Goal: Transaction & Acquisition: Obtain resource

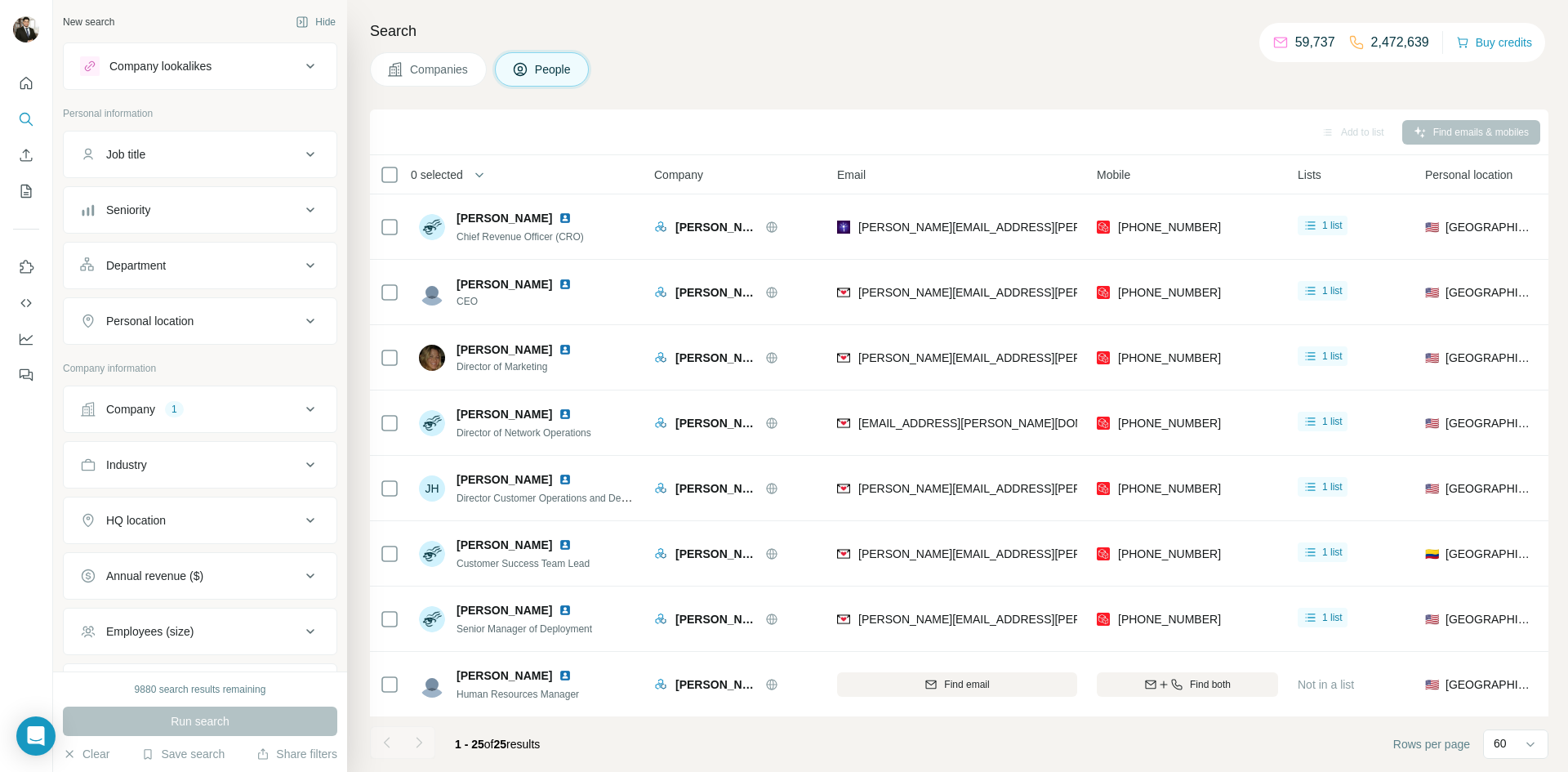
click at [162, 405] on div "Company 1" at bounding box center [190, 410] width 221 height 16
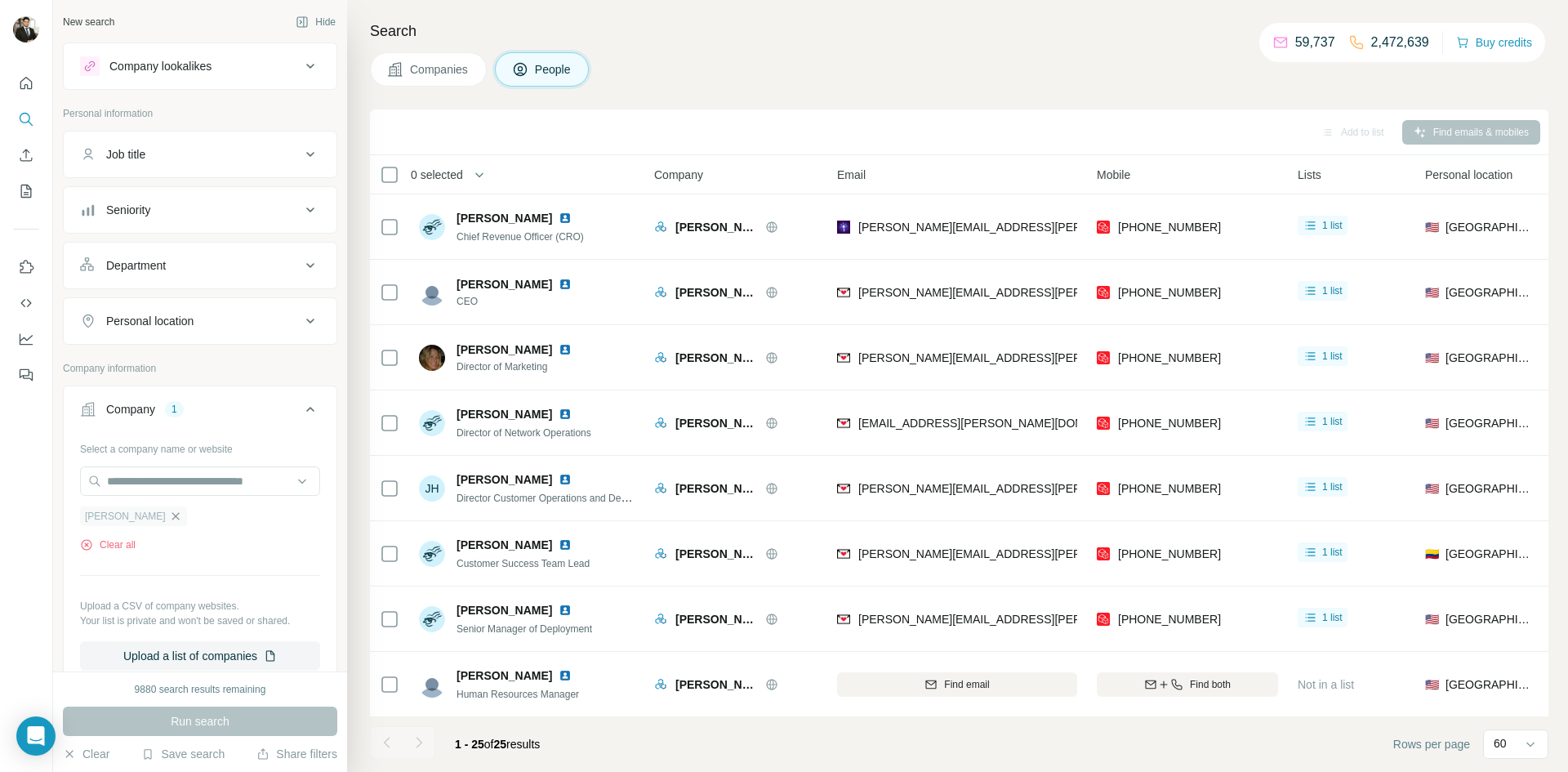
click at [169, 517] on icon "button" at bounding box center [175, 516] width 13 height 13
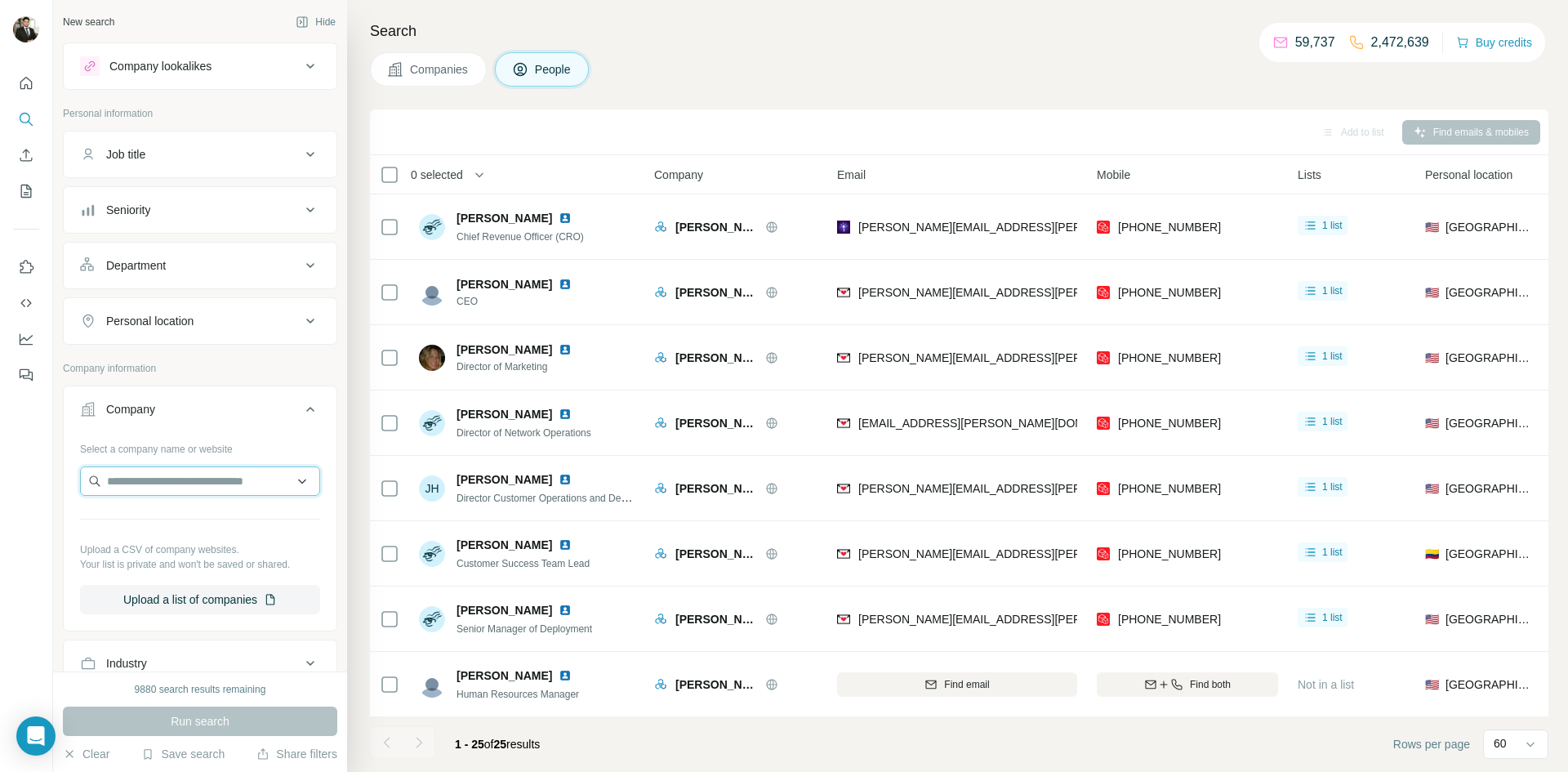
click at [138, 477] on input "text" at bounding box center [200, 481] width 240 height 29
type input "**********"
click at [215, 487] on input "**********" at bounding box center [200, 481] width 240 height 29
click at [218, 487] on input "**********" at bounding box center [200, 481] width 240 height 29
click at [231, 479] on input "**********" at bounding box center [200, 481] width 240 height 29
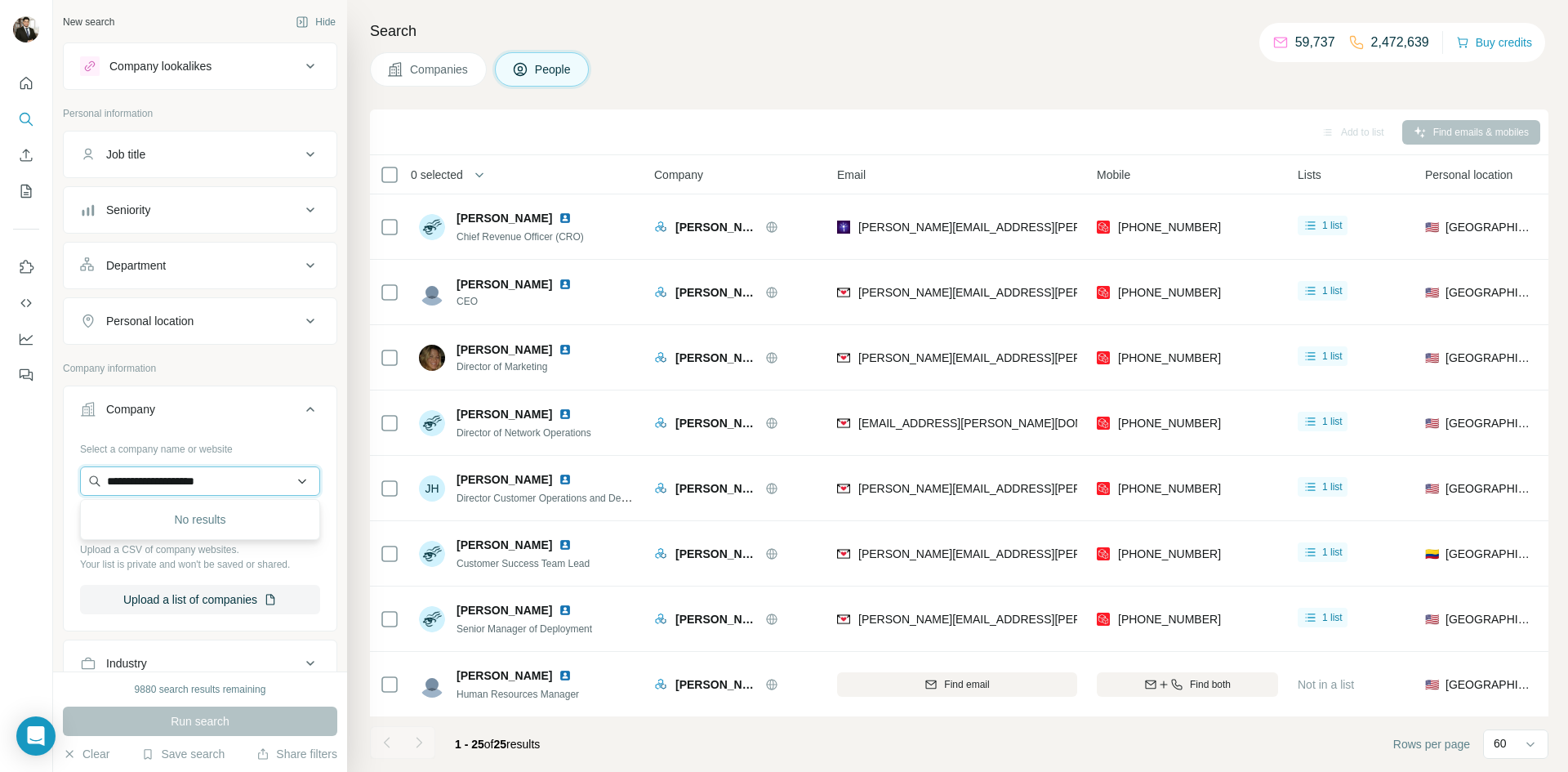
click at [231, 479] on input "**********" at bounding box center [200, 481] width 240 height 29
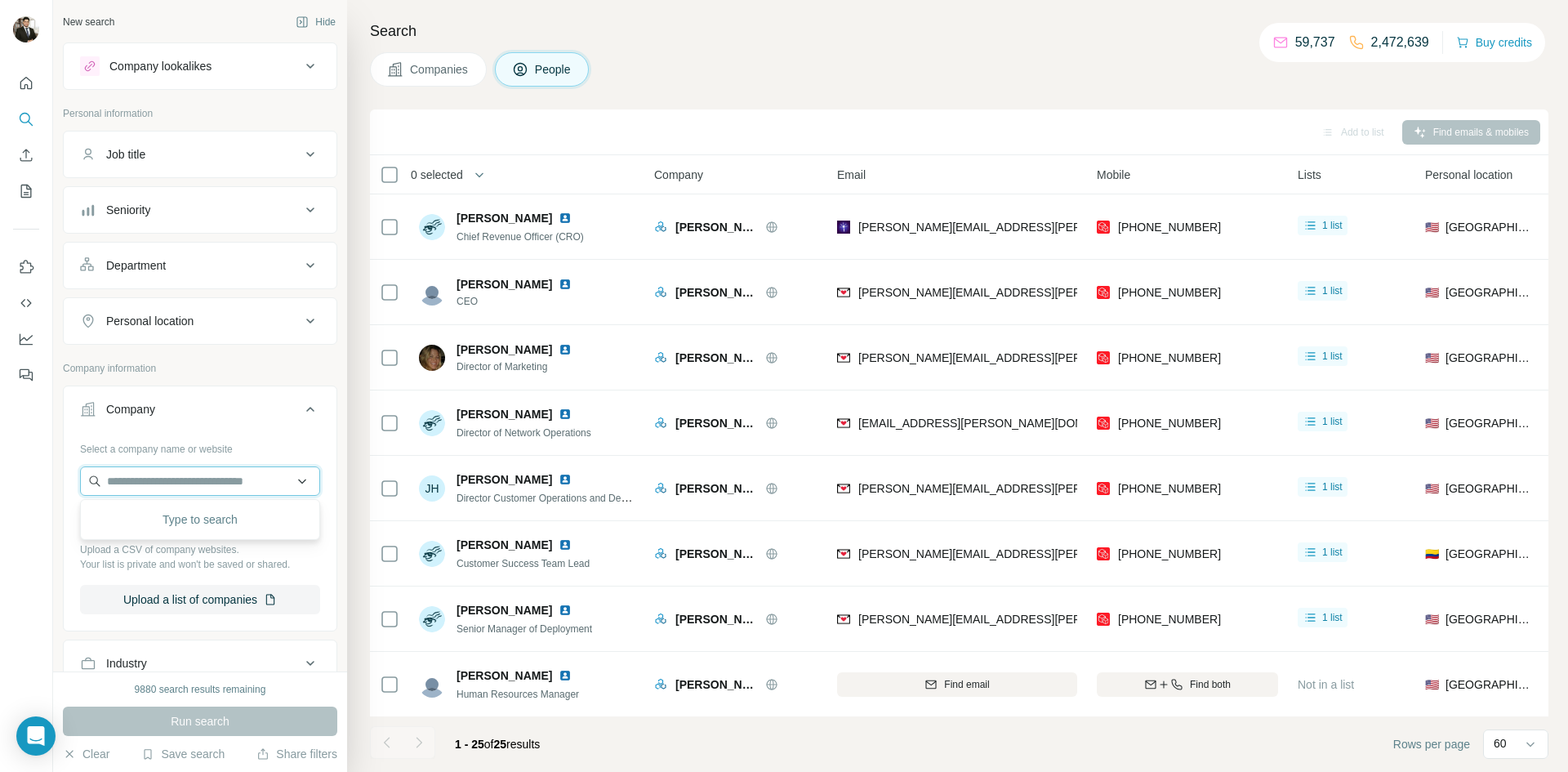
paste input "**********"
type input "**********"
click at [208, 520] on div "Tropic [DOMAIN_NAME]" at bounding box center [200, 525] width 232 height 45
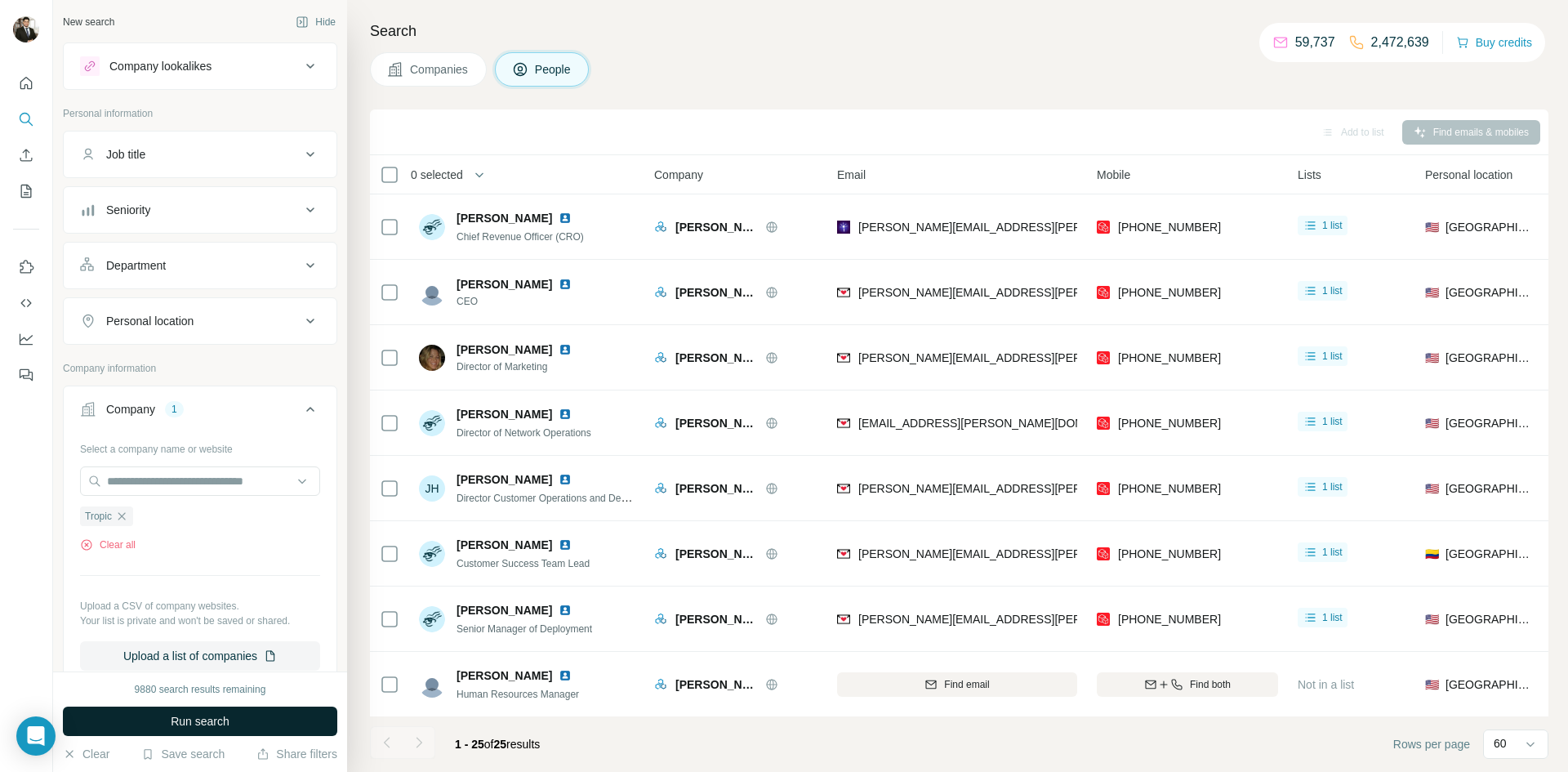
click at [201, 723] on span "Run search" at bounding box center [200, 721] width 59 height 16
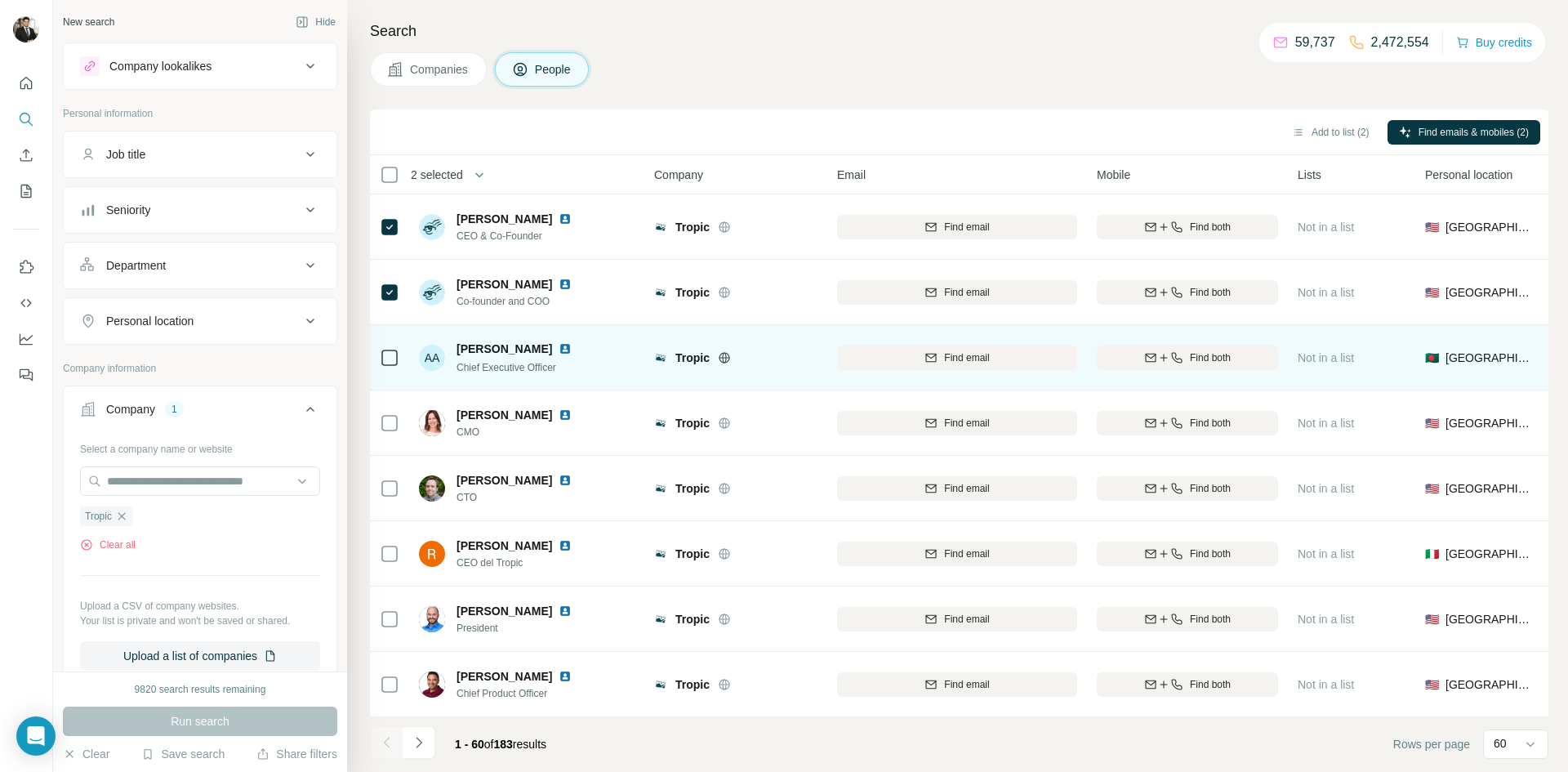
click at [380, 356] on icon at bounding box center [390, 358] width 20 height 20
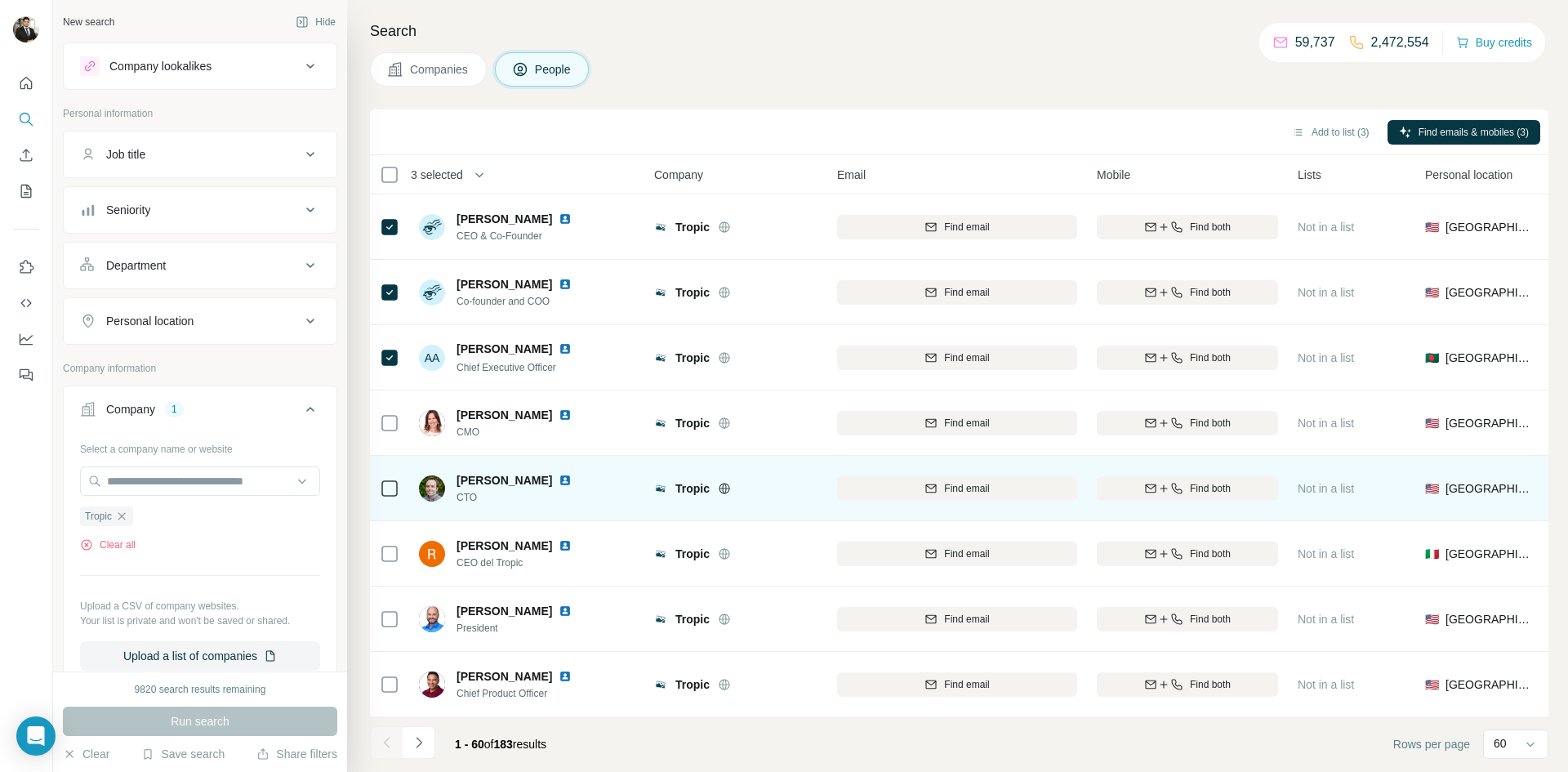
click at [375, 489] on td at bounding box center [390, 488] width 39 height 65
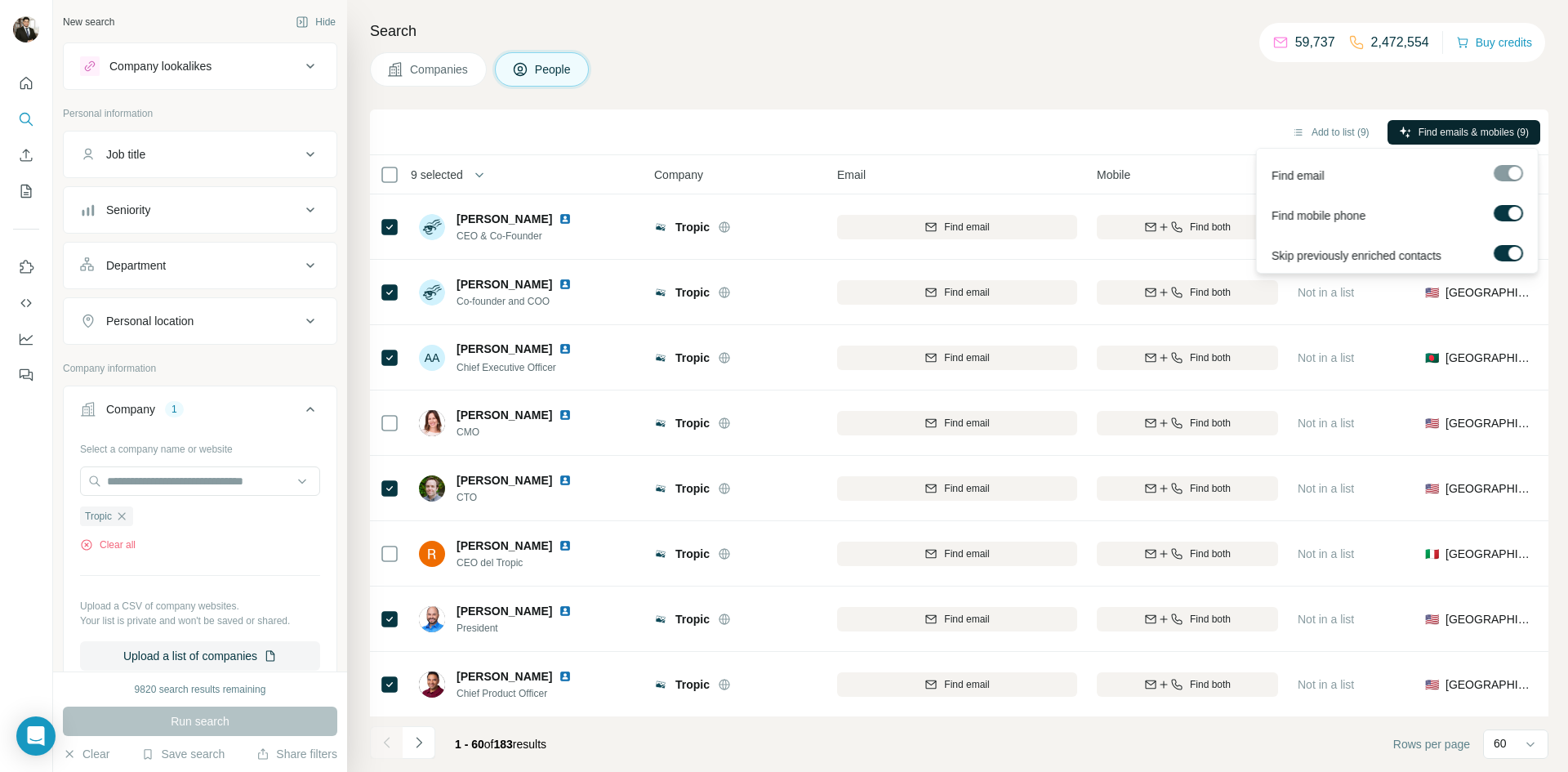
click at [1435, 130] on span "Find emails & mobiles (9)" at bounding box center [1474, 132] width 110 height 15
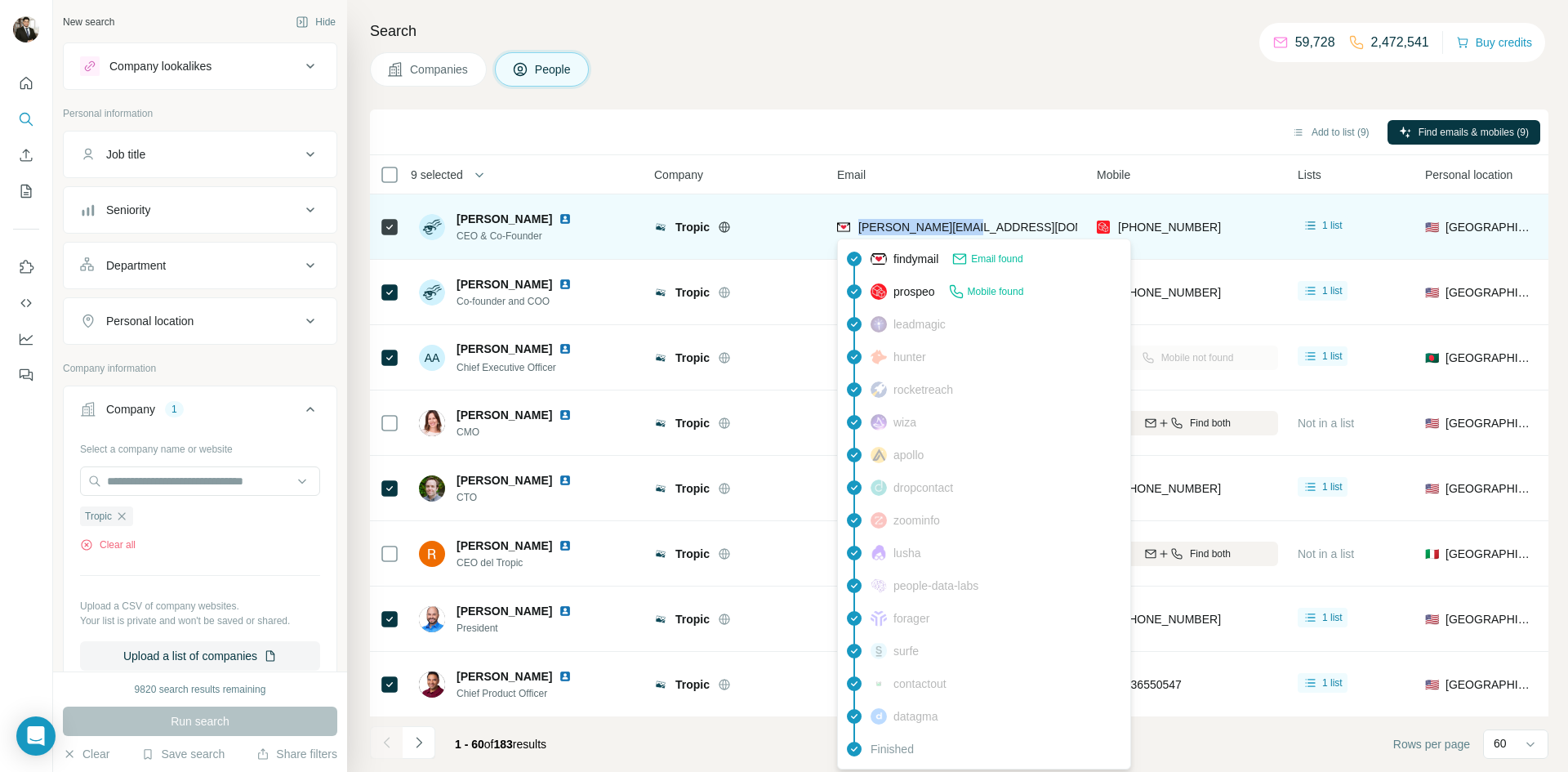
drag, startPoint x: 977, startPoint y: 227, endPoint x: 859, endPoint y: 223, distance: 118.1
click at [859, 223] on div "[PERSON_NAME][EMAIL_ADDRESS][DOMAIN_NAME]" at bounding box center [958, 226] width 240 height 45
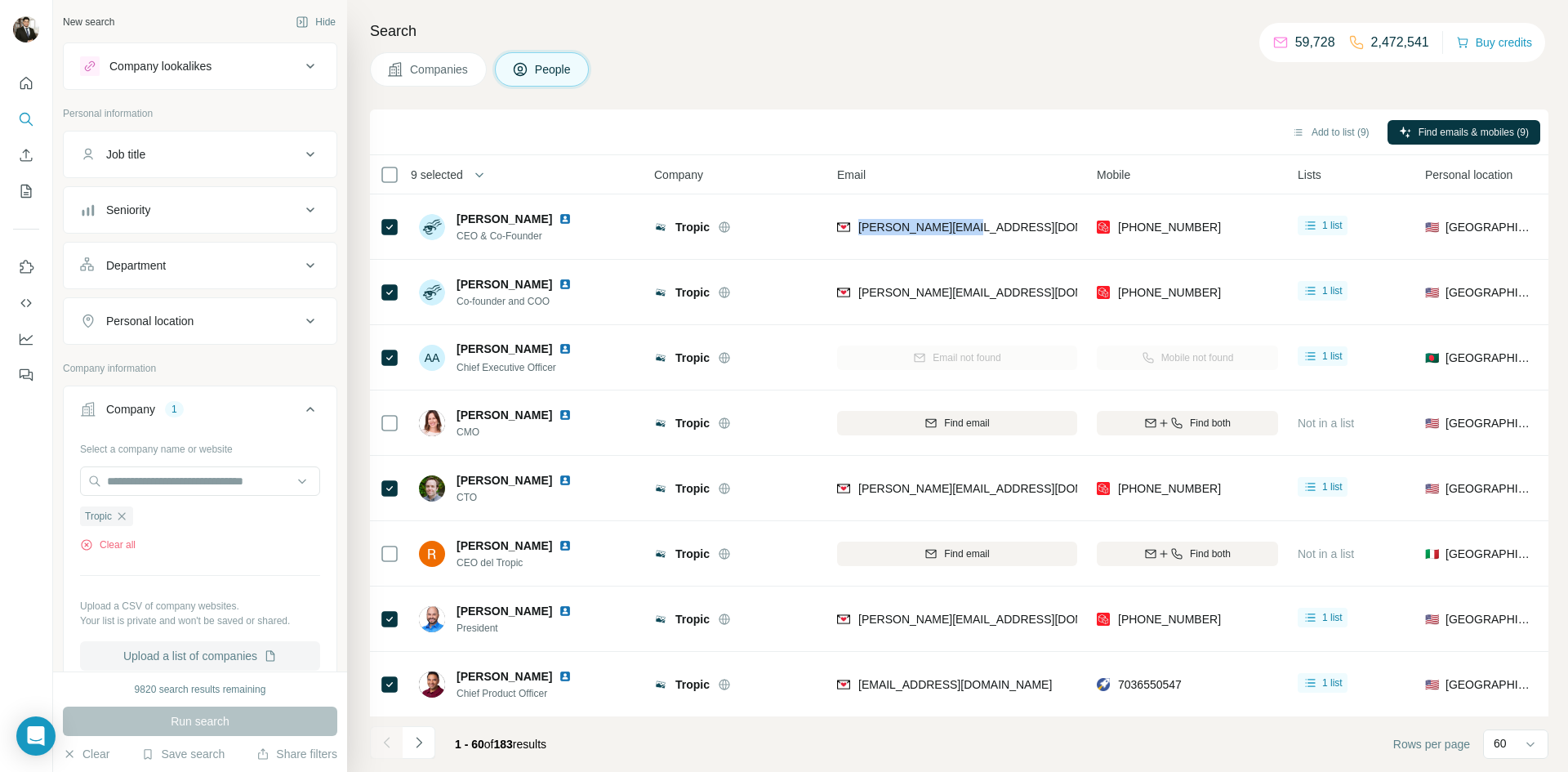
copy span "[PERSON_NAME][EMAIL_ADDRESS][DOMAIN_NAME]"
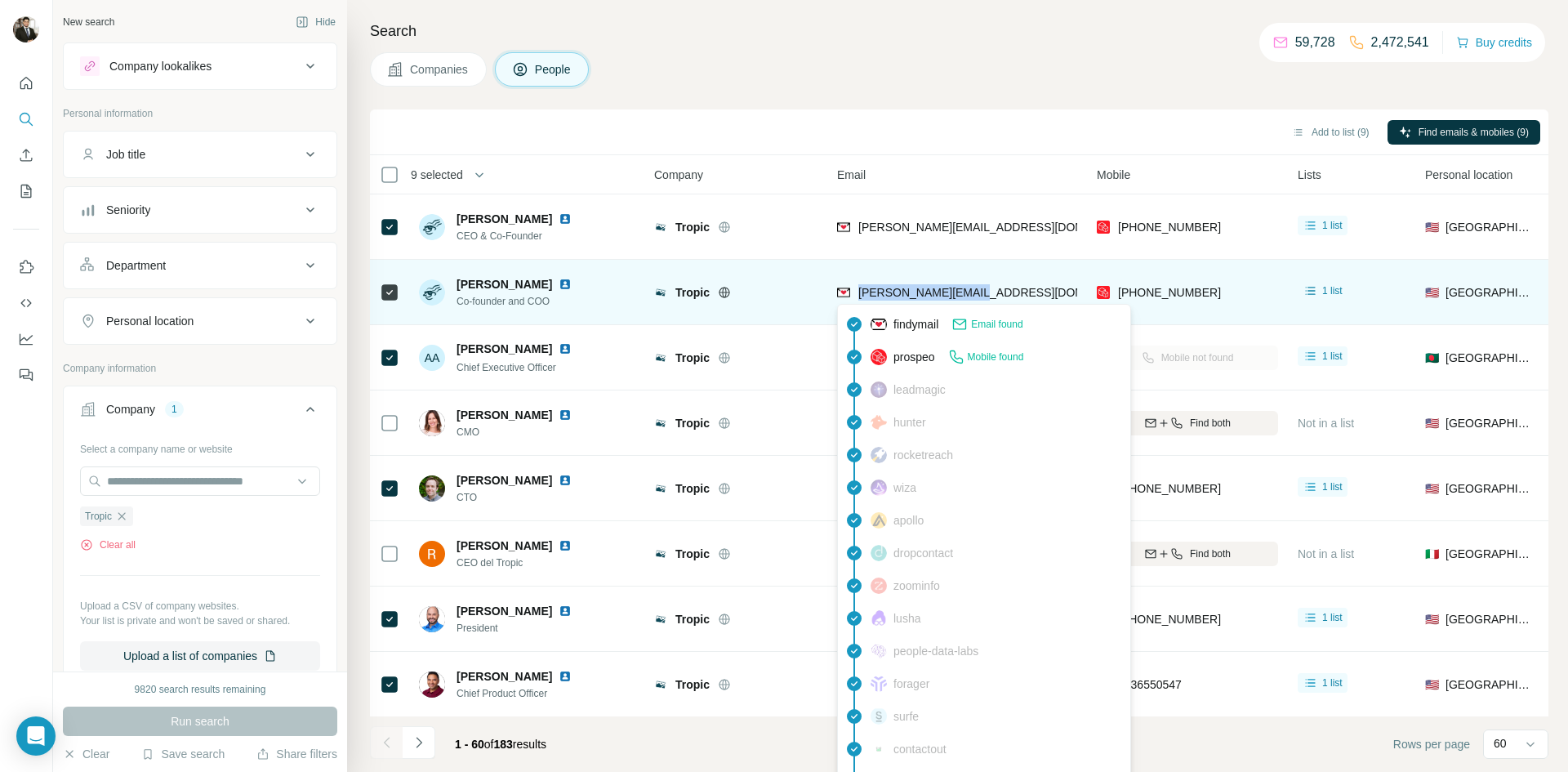
drag, startPoint x: 979, startPoint y: 289, endPoint x: 858, endPoint y: 292, distance: 121.0
click at [858, 292] on div "[PERSON_NAME][EMAIL_ADDRESS][DOMAIN_NAME]" at bounding box center [958, 292] width 240 height 45
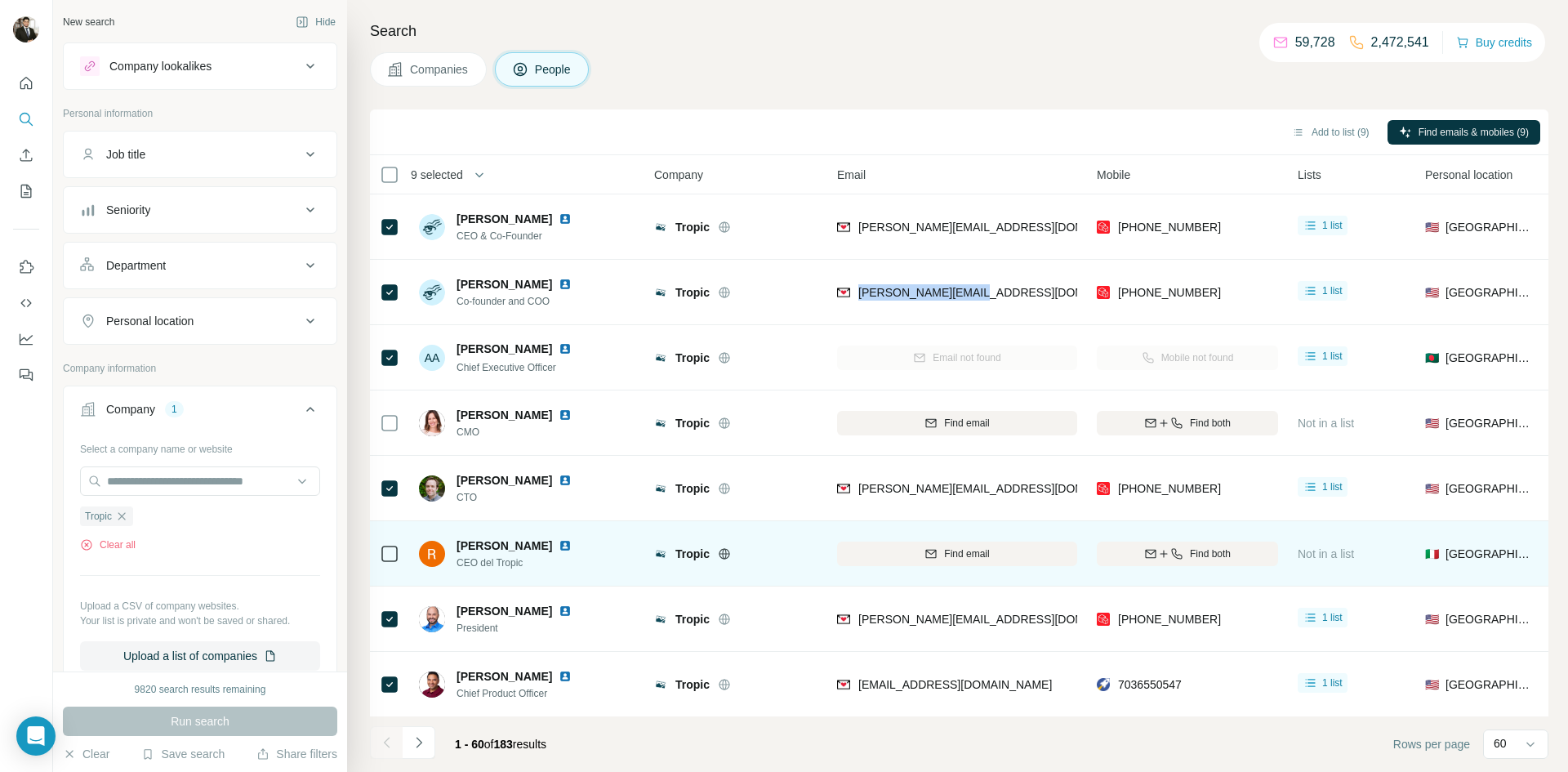
copy span "[PERSON_NAME][EMAIL_ADDRESS][DOMAIN_NAME]"
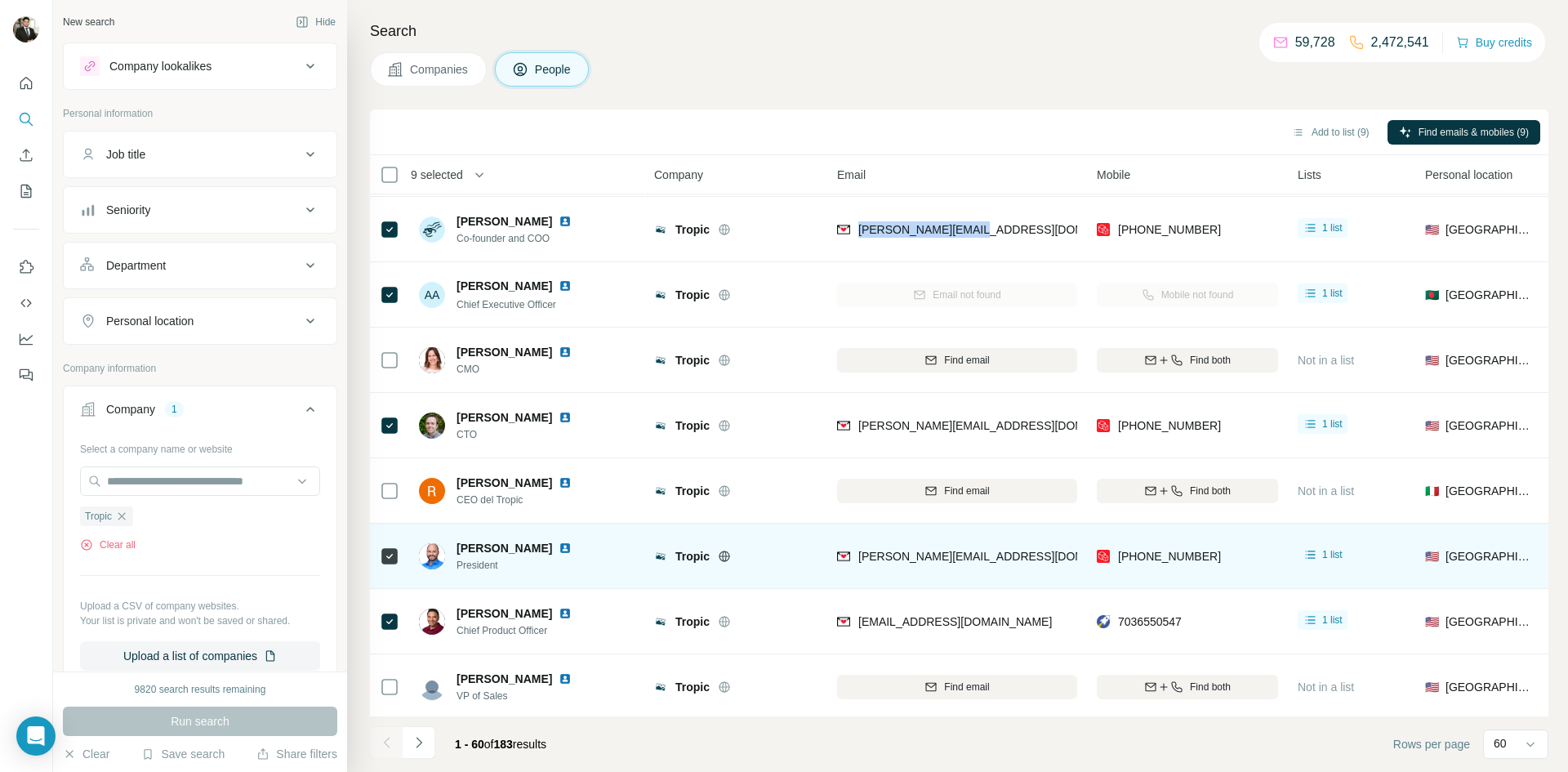
scroll to position [126, 0]
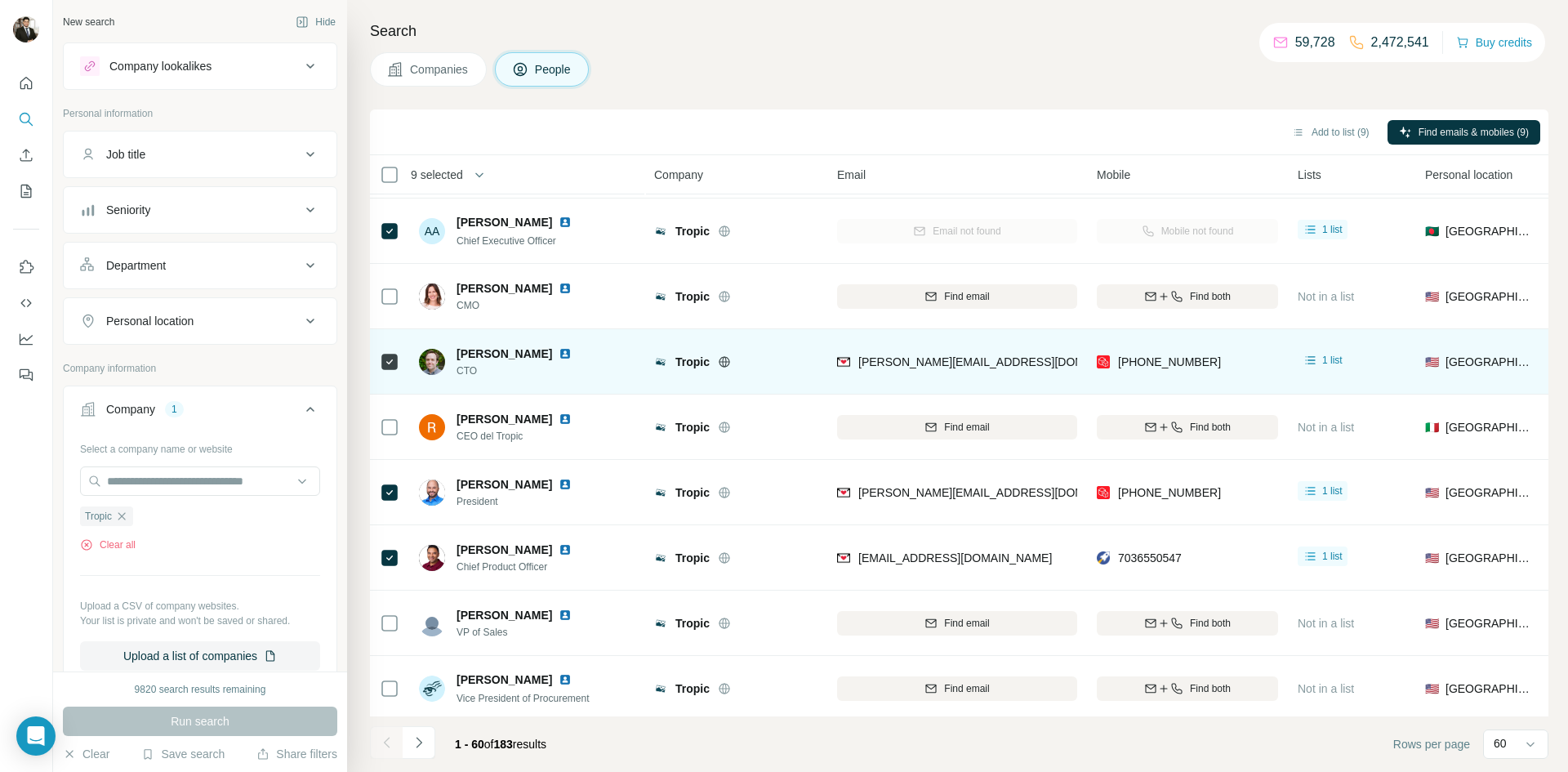
click at [559, 353] on img at bounding box center [565, 353] width 13 height 13
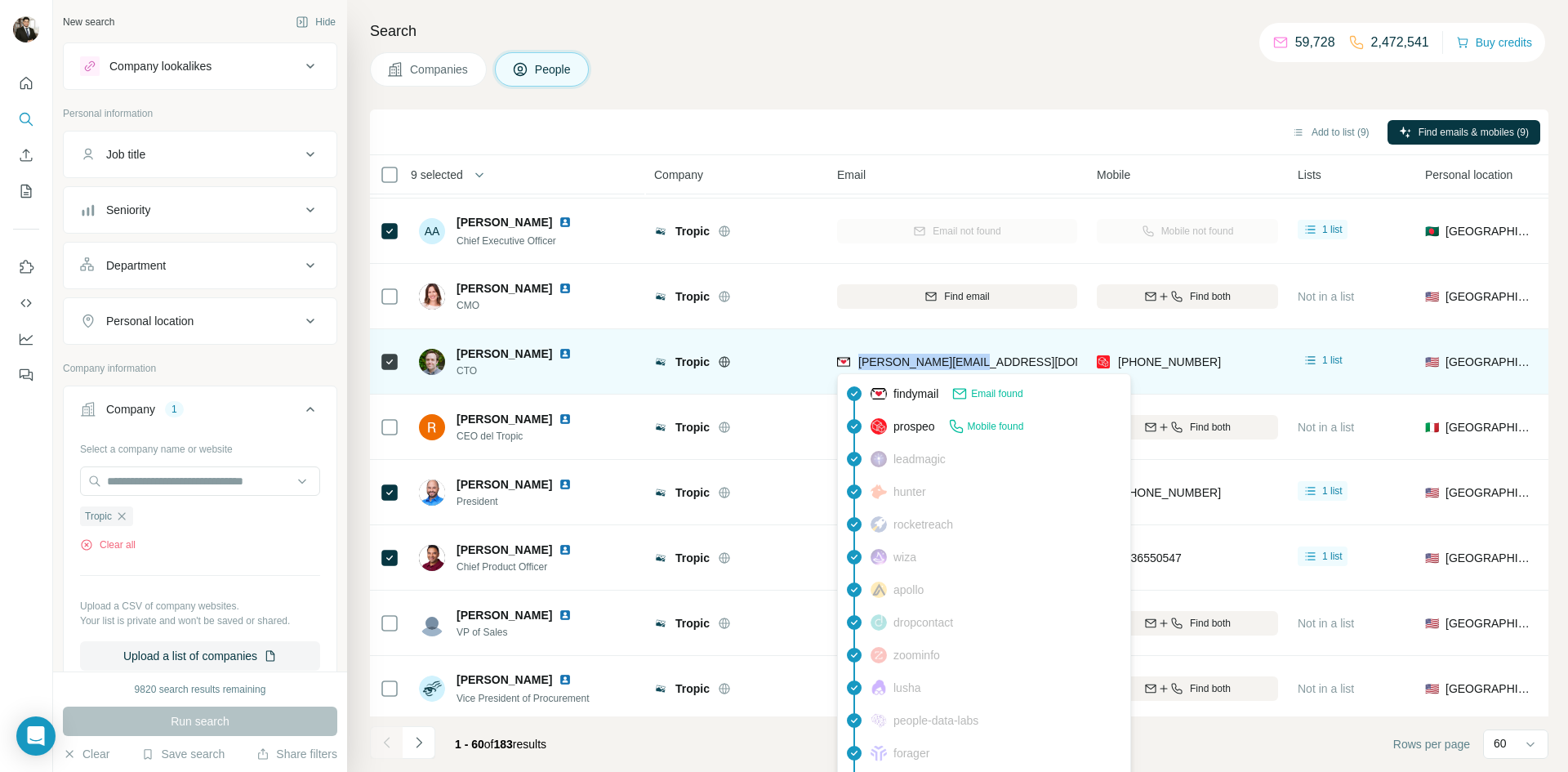
drag, startPoint x: 986, startPoint y: 369, endPoint x: 859, endPoint y: 364, distance: 127.1
click at [859, 364] on div "[PERSON_NAME][EMAIL_ADDRESS][DOMAIN_NAME]" at bounding box center [958, 362] width 240 height 45
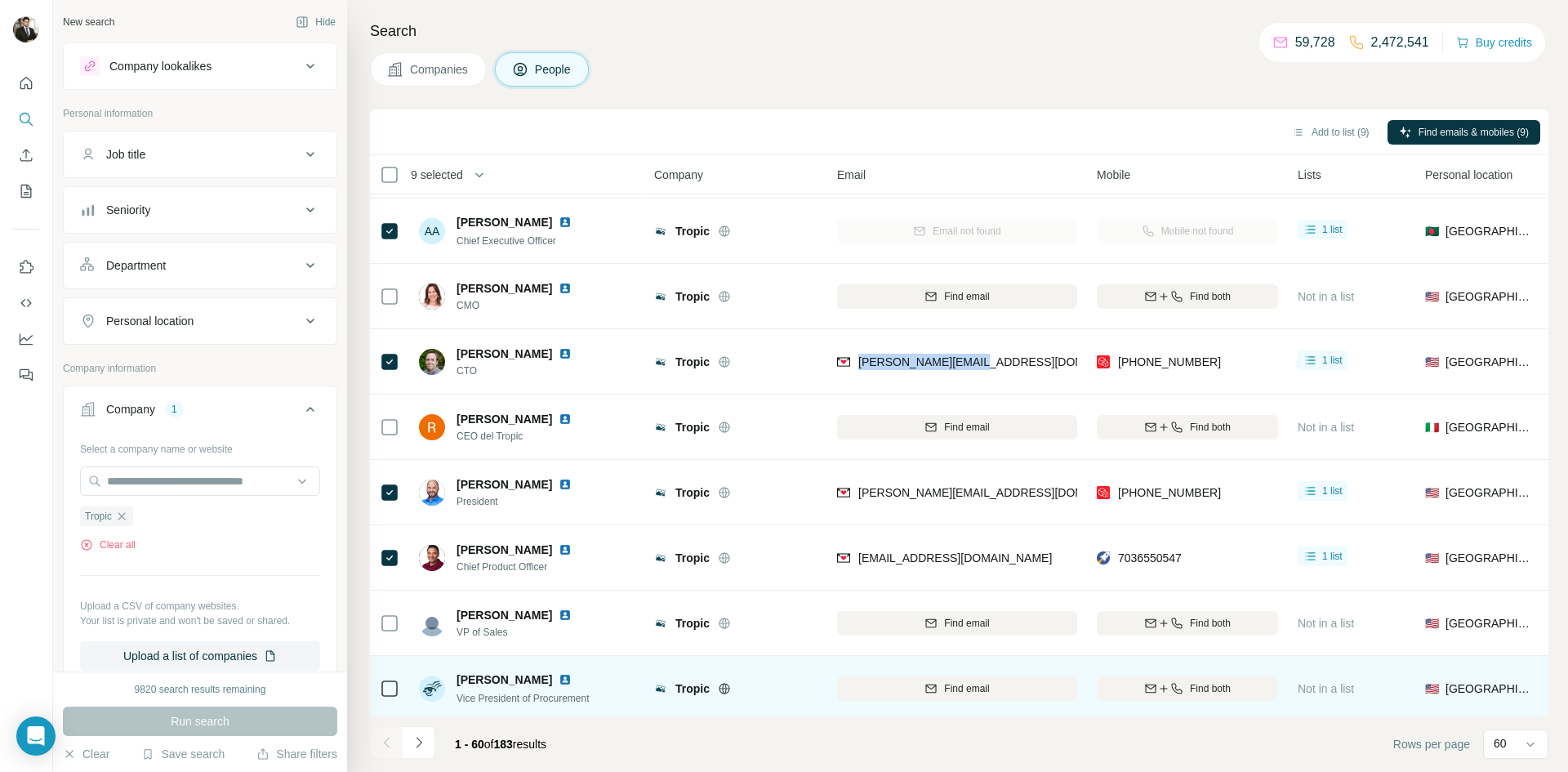
copy span "[PERSON_NAME][EMAIL_ADDRESS][DOMAIN_NAME]"
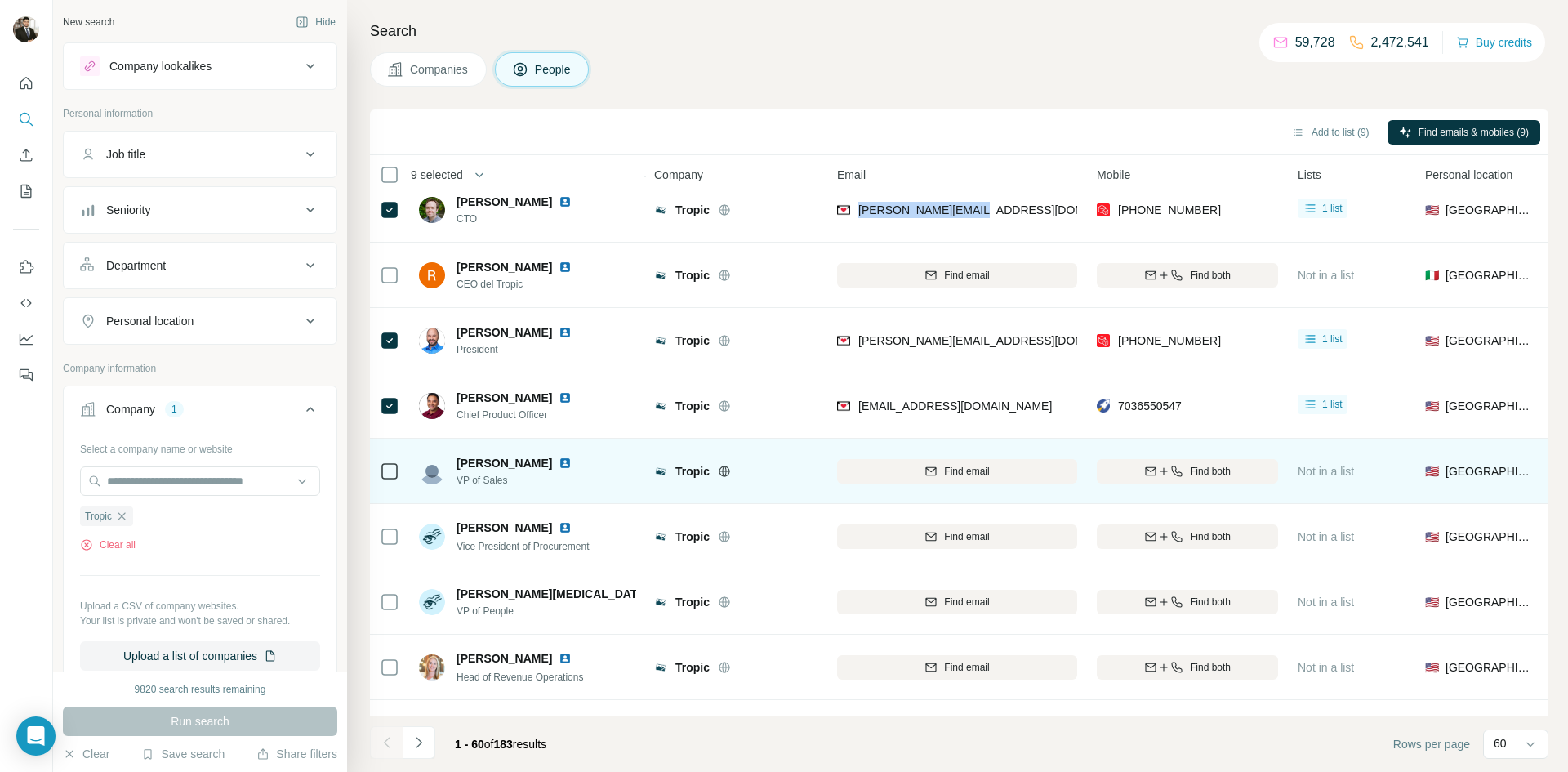
scroll to position [274, 0]
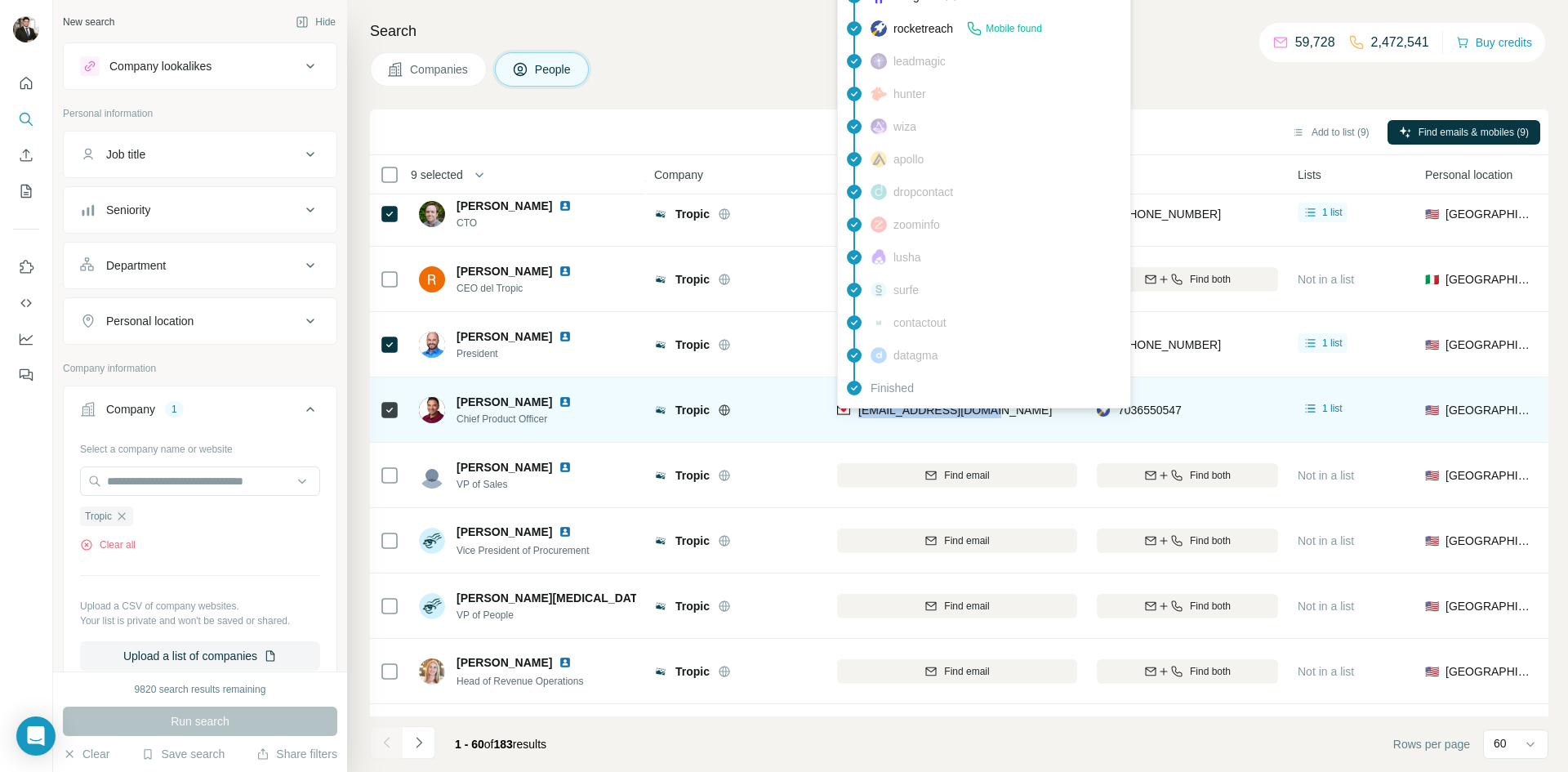
drag, startPoint x: 985, startPoint y: 412, endPoint x: 859, endPoint y: 409, distance: 126.0
click at [859, 409] on div "[EMAIL_ADDRESS][DOMAIN_NAME]" at bounding box center [958, 410] width 240 height 45
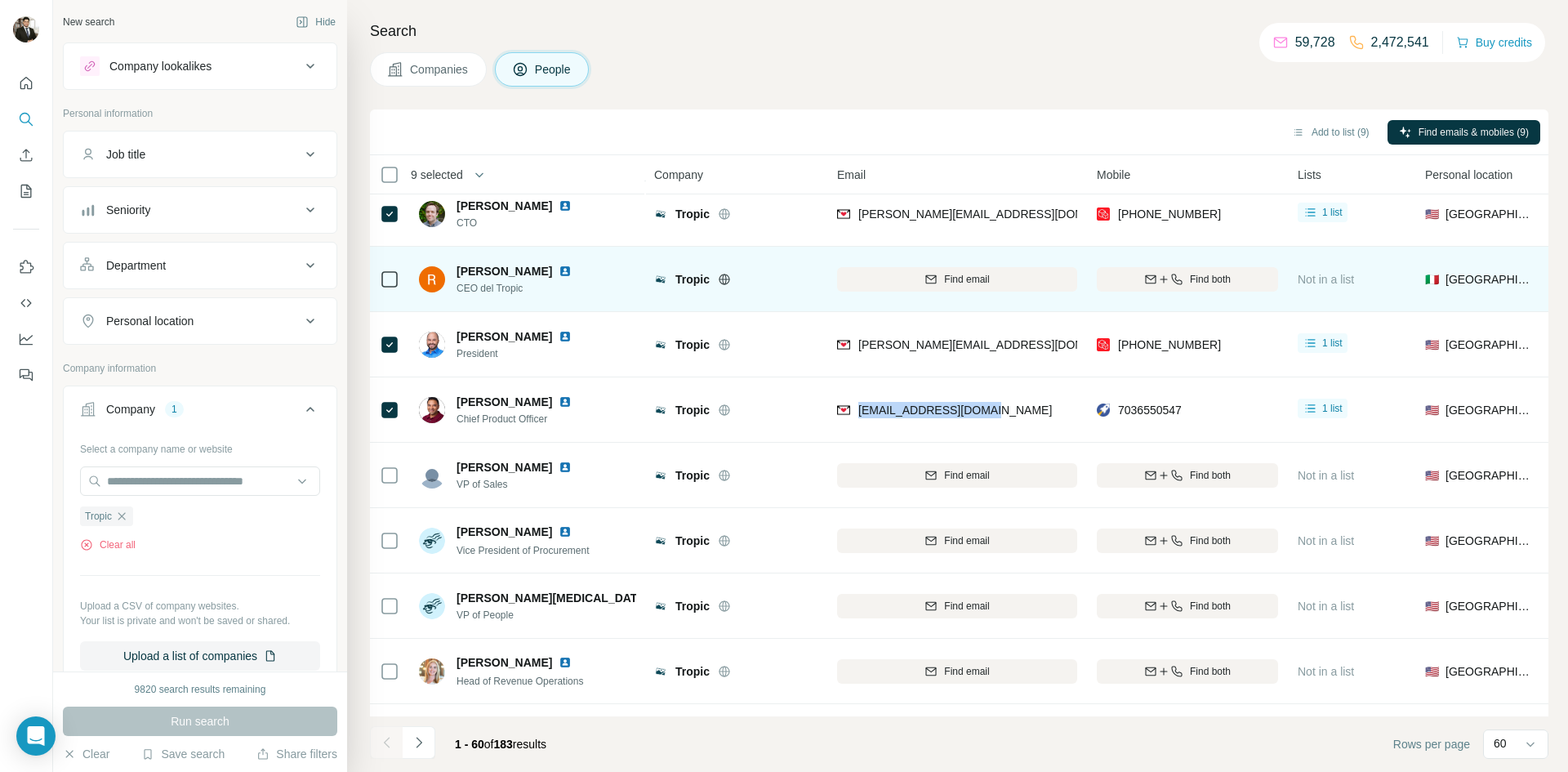
copy span "[EMAIL_ADDRESS][DOMAIN_NAME]"
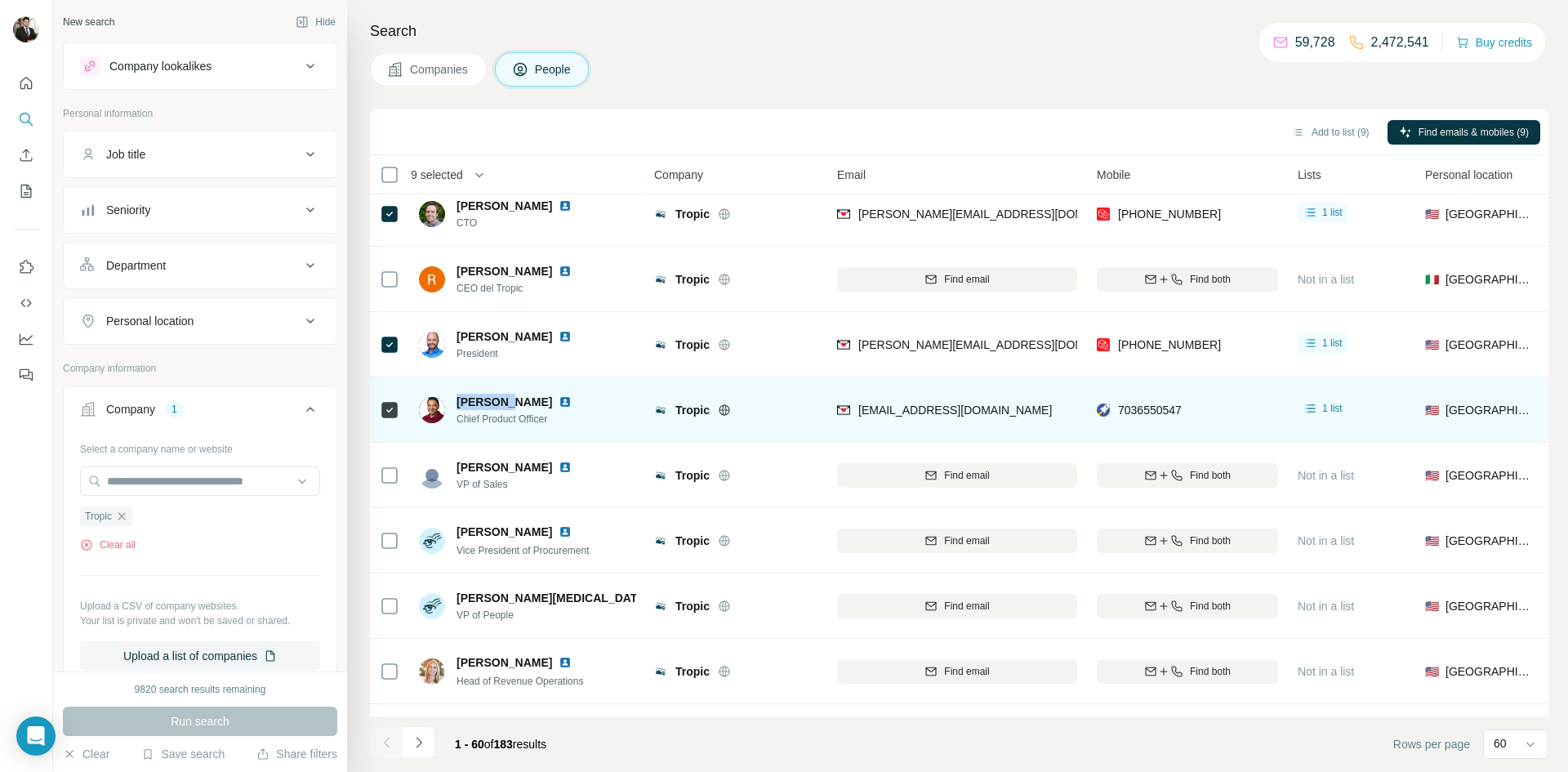
drag, startPoint x: 455, startPoint y: 402, endPoint x: 500, endPoint y: 401, distance: 45.0
click at [500, 401] on div "[PERSON_NAME] Chief Product Officer" at bounding box center [505, 410] width 173 height 33
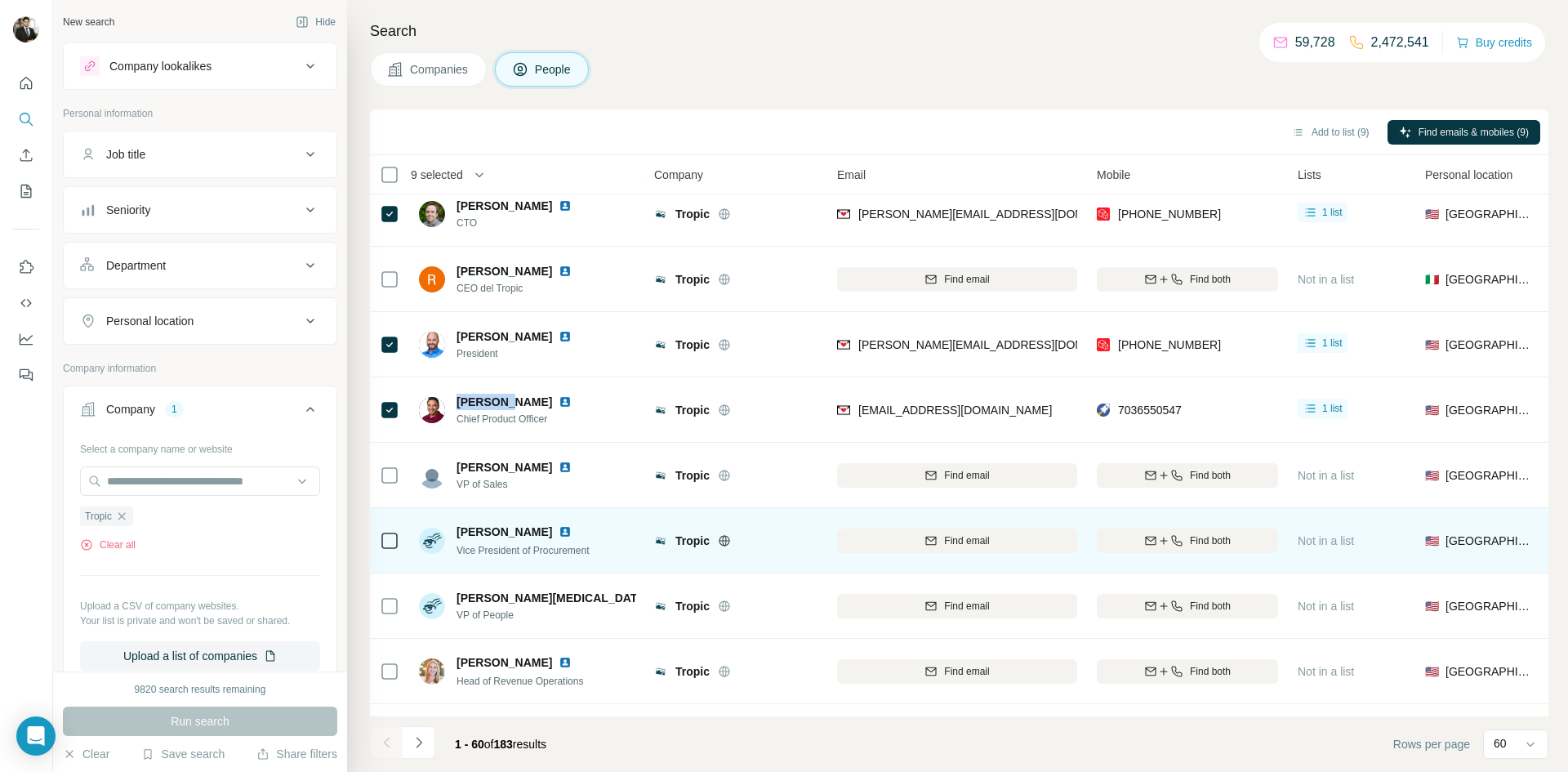
copy span "Srinivas"
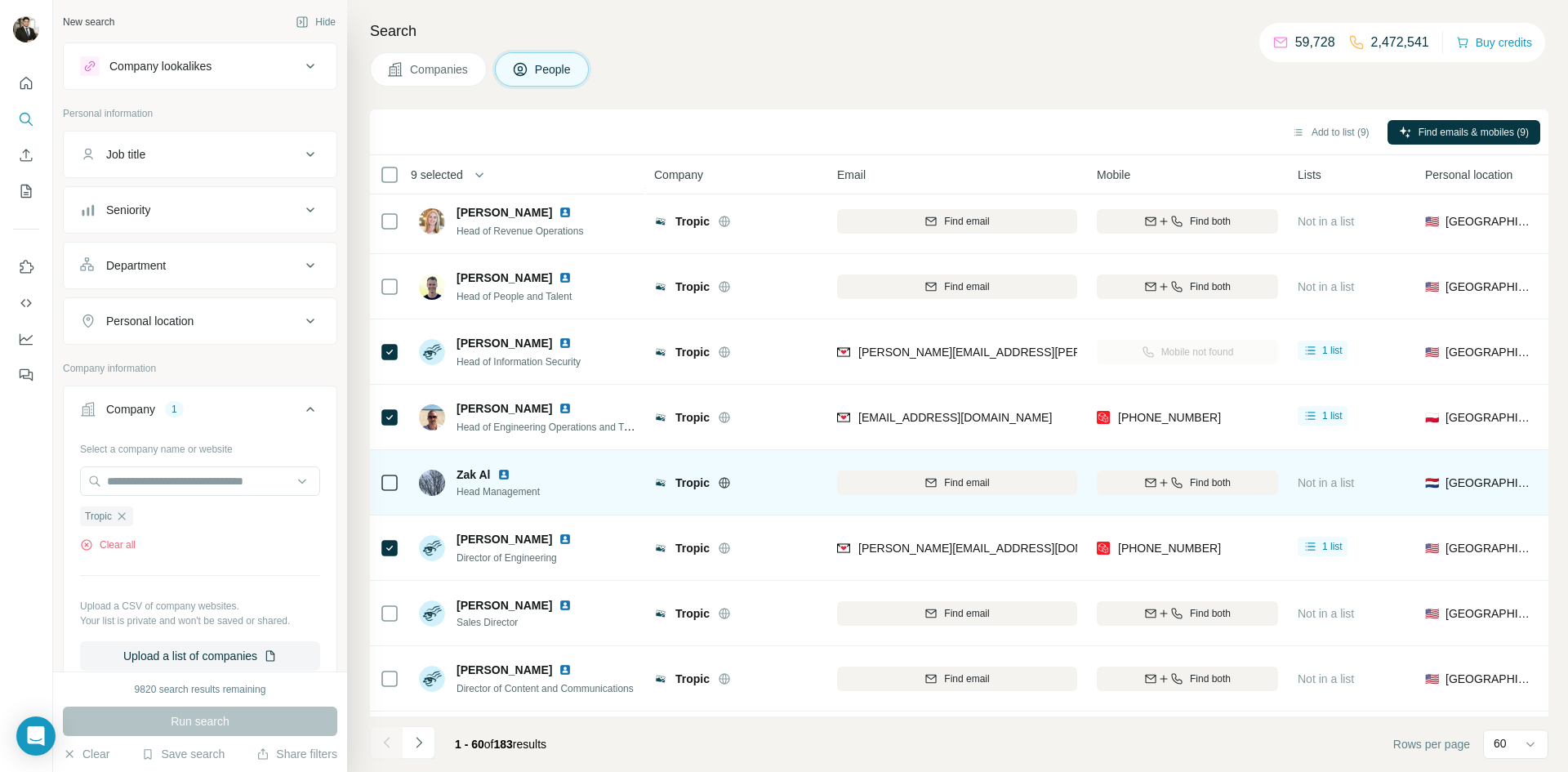
scroll to position [721, 0]
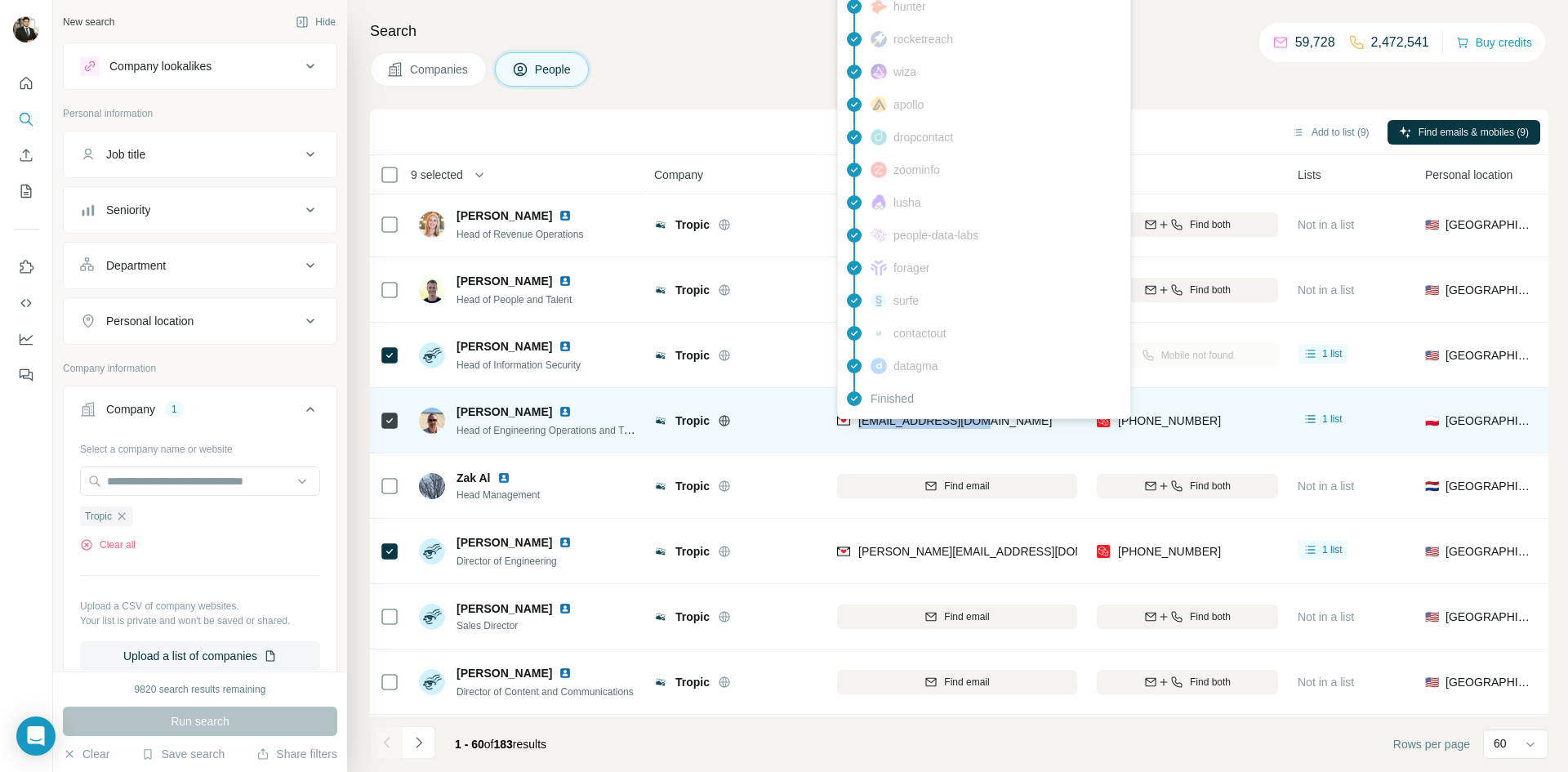
drag, startPoint x: 998, startPoint y: 423, endPoint x: 860, endPoint y: 427, distance: 138.1
click at [860, 427] on div "[EMAIL_ADDRESS][DOMAIN_NAME]" at bounding box center [958, 420] width 240 height 45
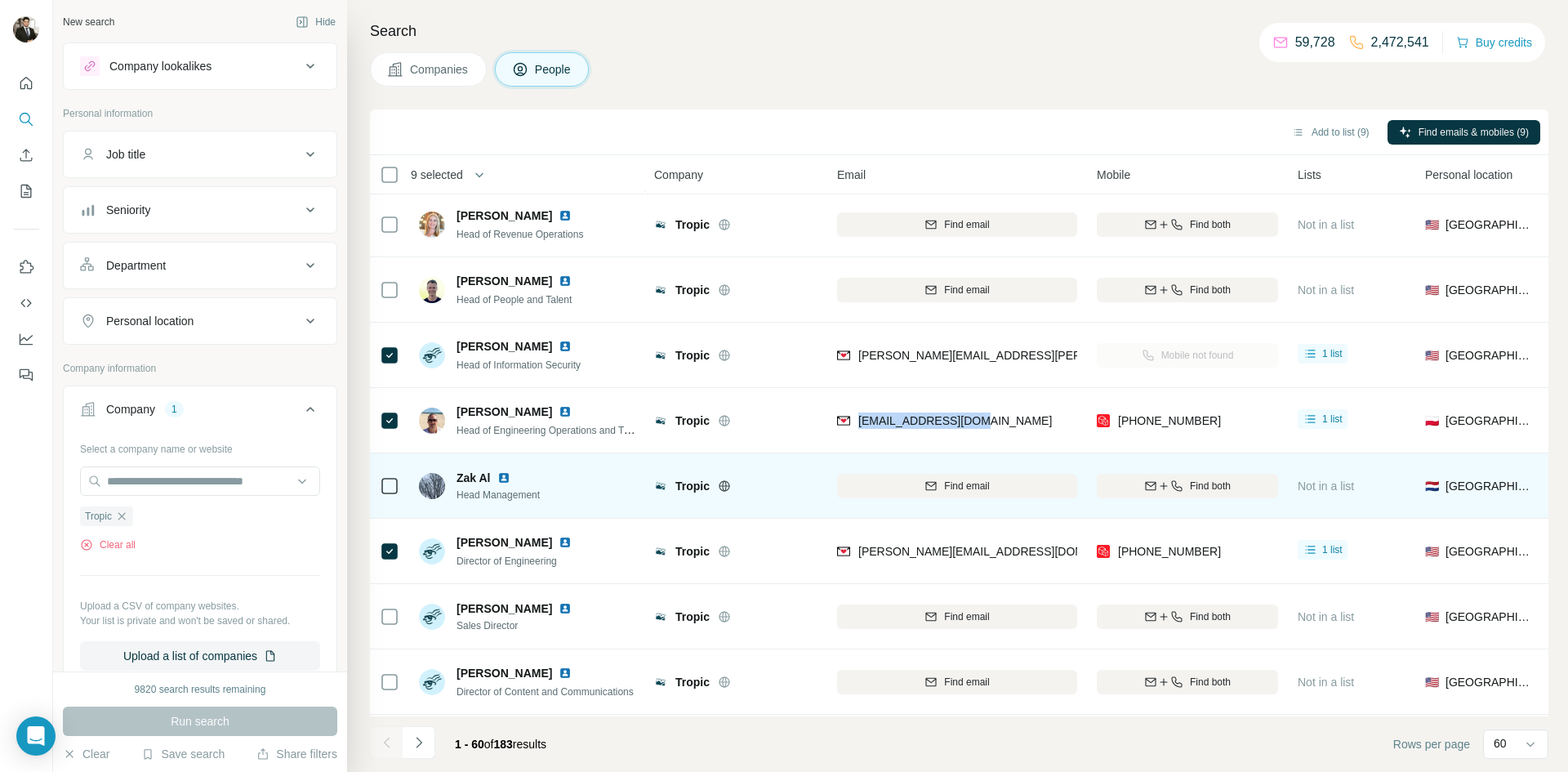
copy span "[EMAIL_ADDRESS][DOMAIN_NAME]"
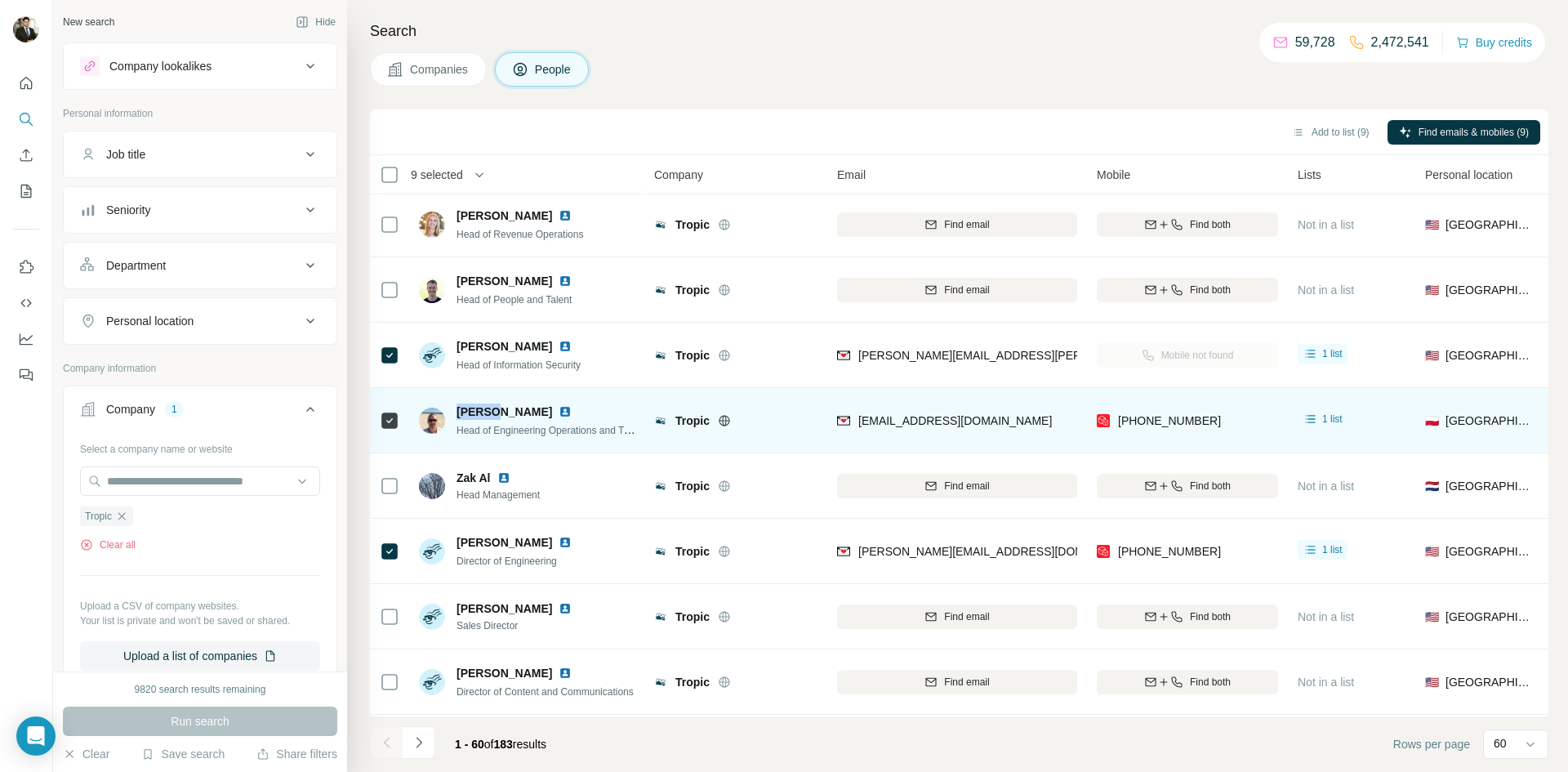
drag, startPoint x: 456, startPoint y: 410, endPoint x: 501, endPoint y: 410, distance: 45.0
click at [501, 410] on span "[PERSON_NAME]" at bounding box center [504, 411] width 95 height 16
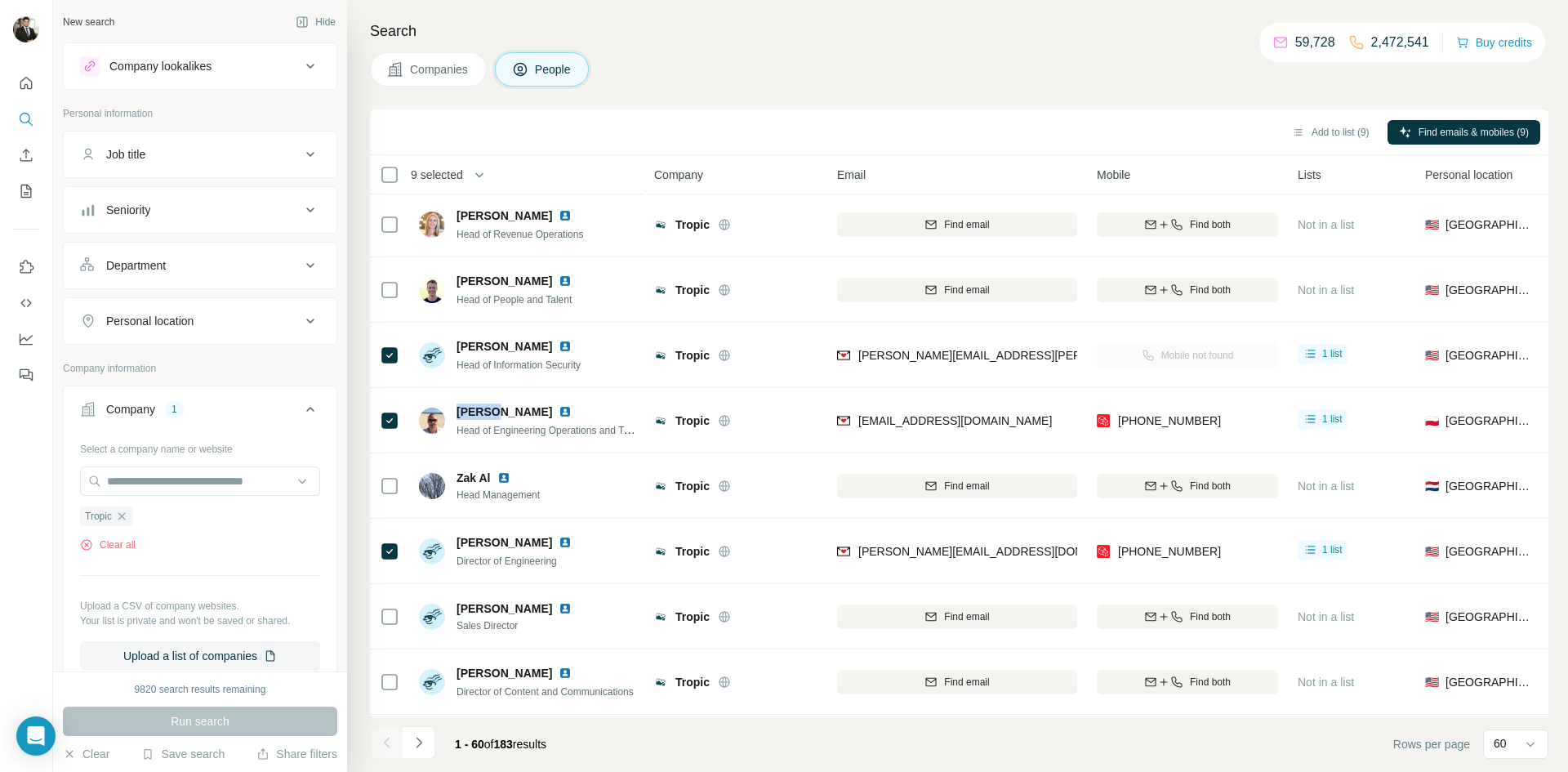
copy span "Szymon"
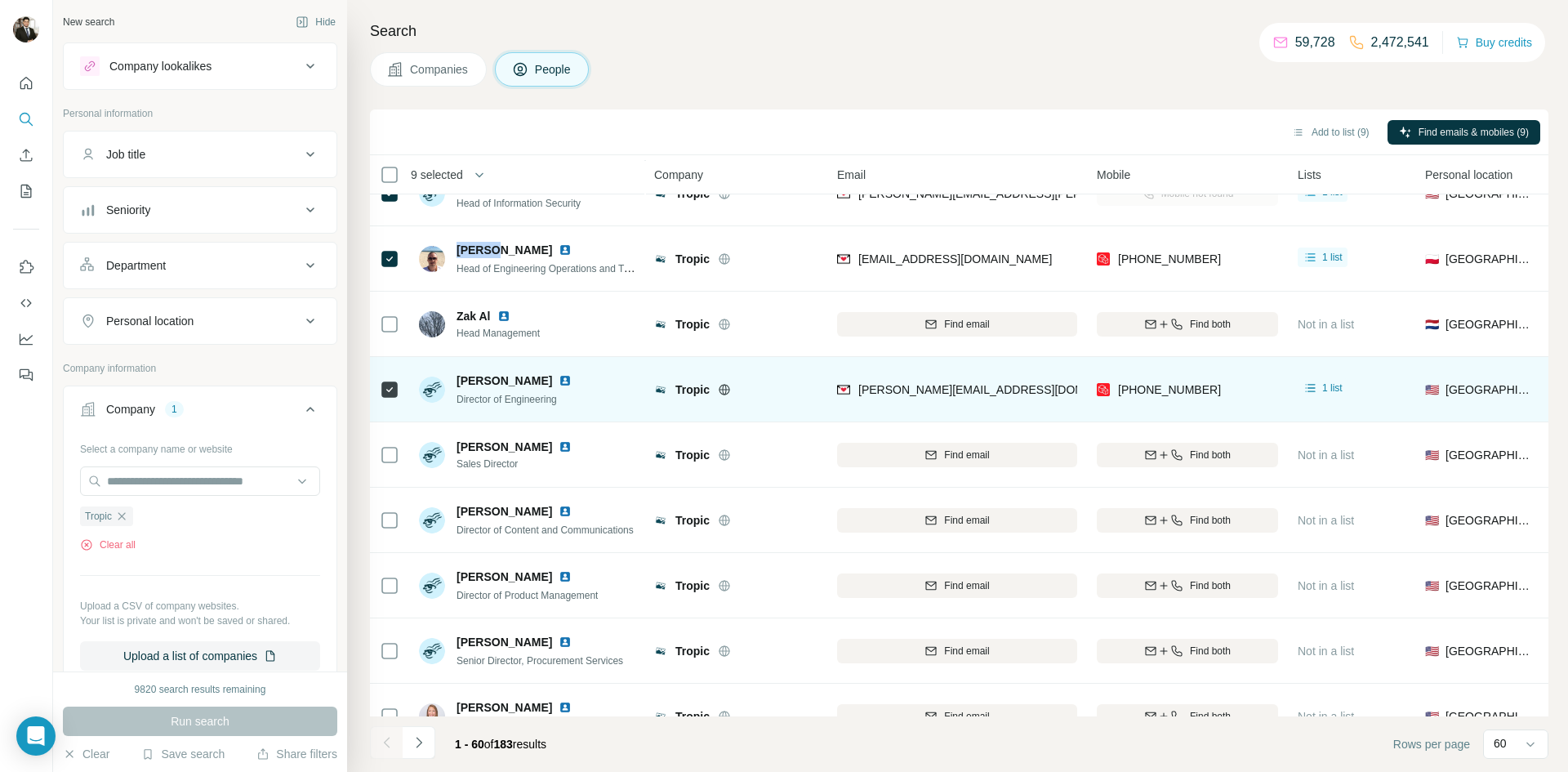
scroll to position [881, 0]
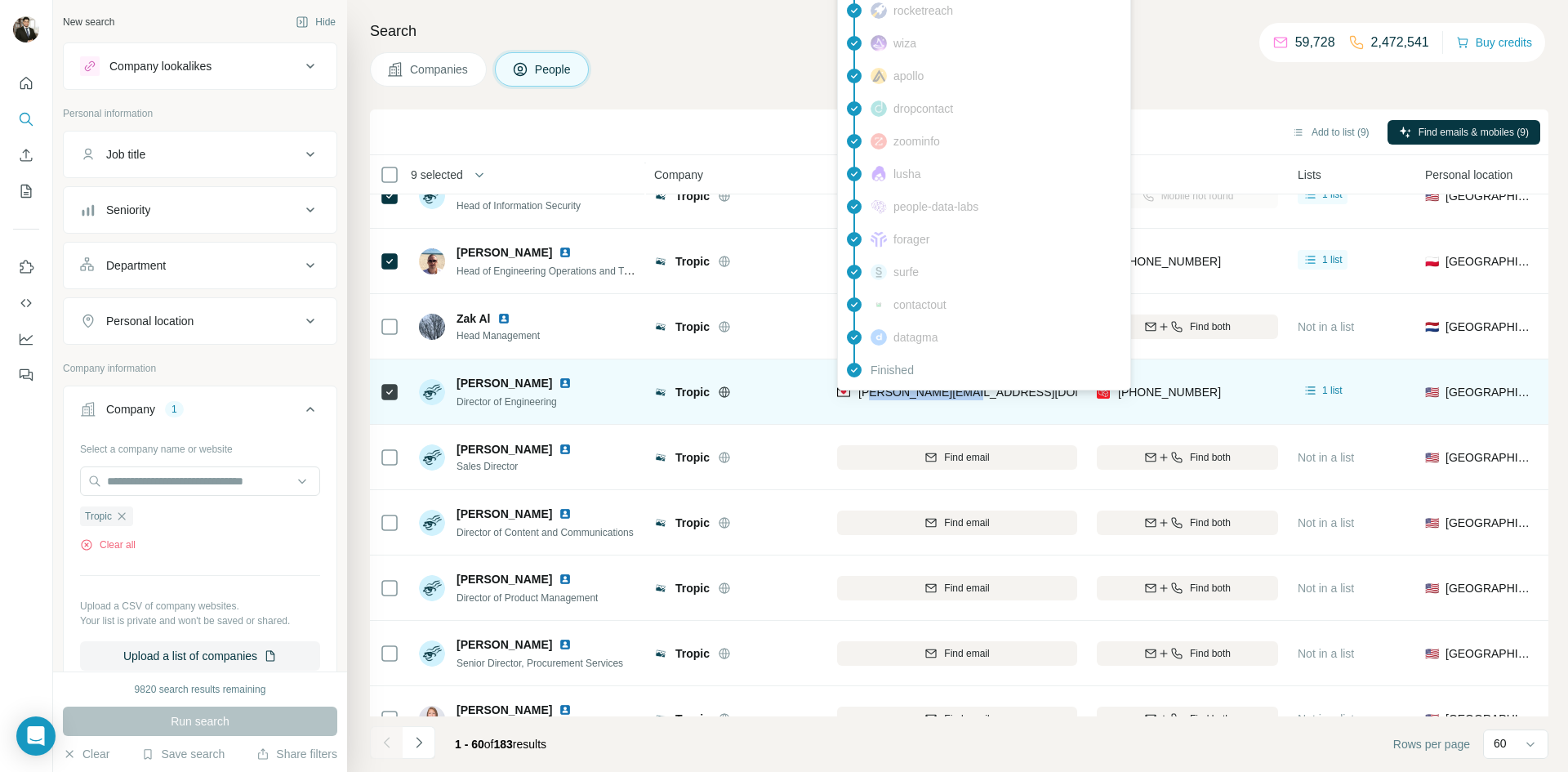
drag, startPoint x: 981, startPoint y: 393, endPoint x: 871, endPoint y: 394, distance: 110.0
click at [871, 394] on div "[PERSON_NAME][EMAIL_ADDRESS][DOMAIN_NAME]" at bounding box center [958, 392] width 240 height 45
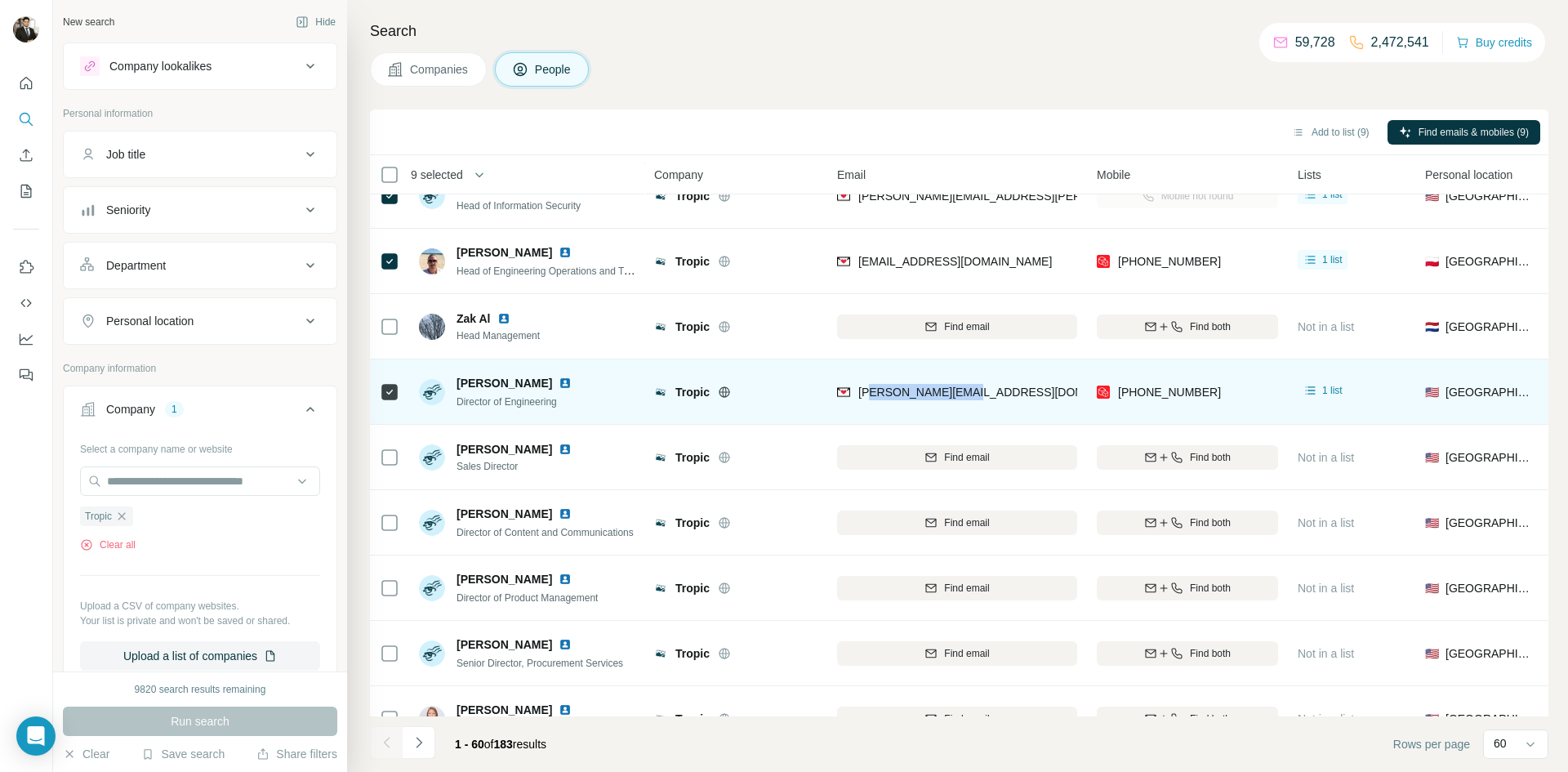
click at [1003, 364] on td "[PERSON_NAME][EMAIL_ADDRESS][DOMAIN_NAME]" at bounding box center [958, 392] width 260 height 65
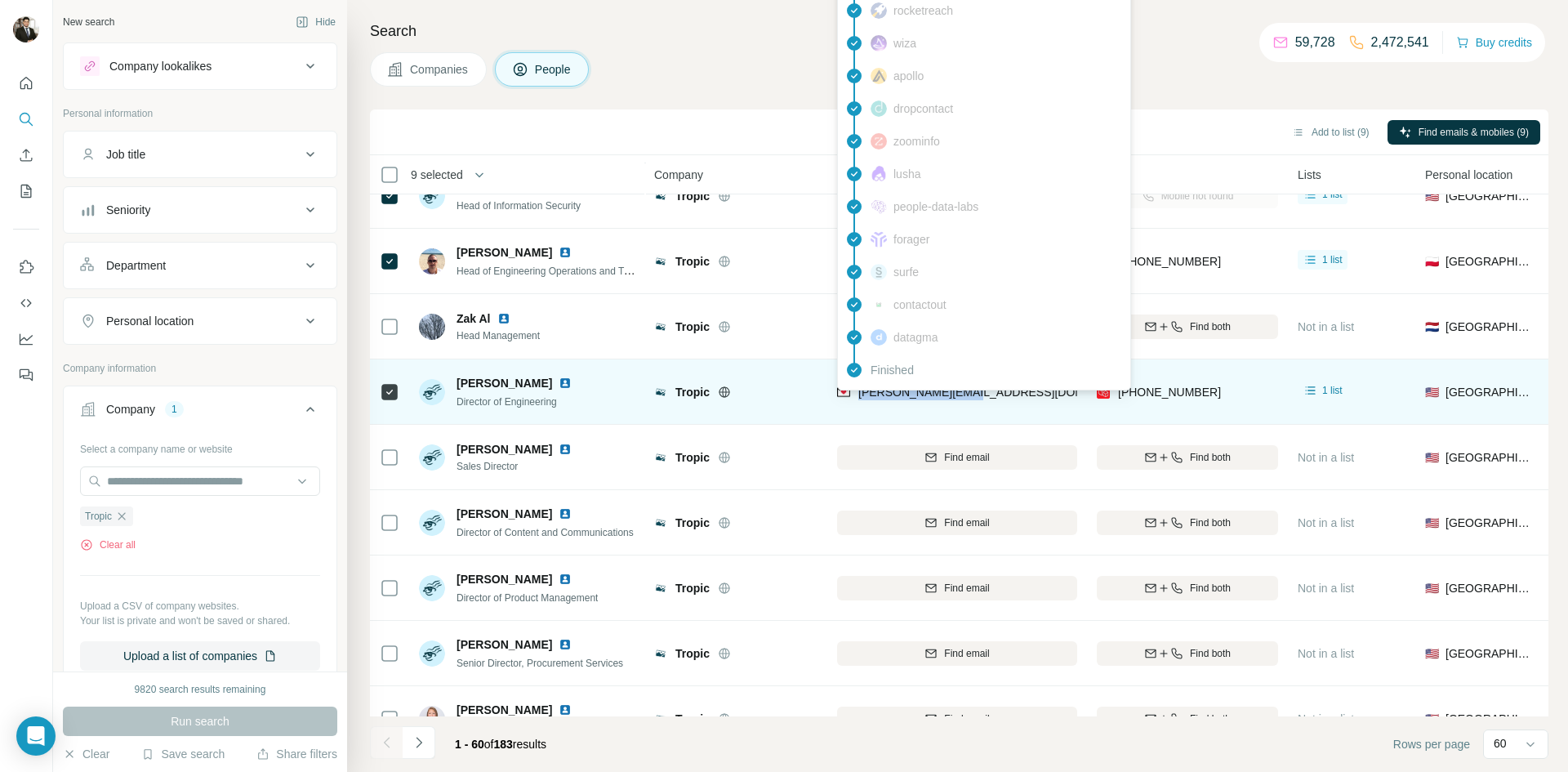
drag, startPoint x: 985, startPoint y: 393, endPoint x: 860, endPoint y: 397, distance: 125.1
click at [860, 397] on div "[PERSON_NAME][EMAIL_ADDRESS][DOMAIN_NAME]" at bounding box center [958, 392] width 240 height 45
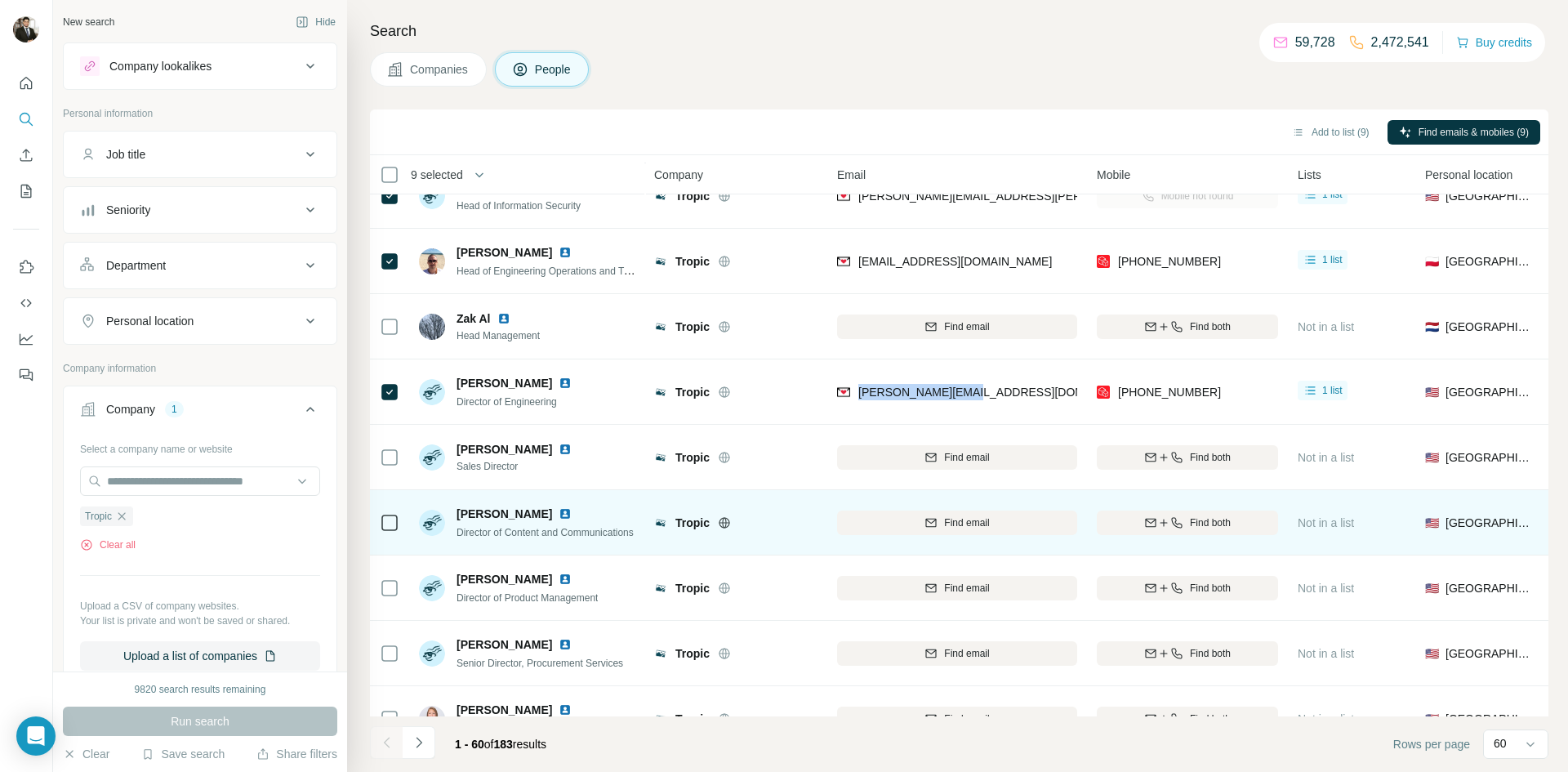
copy span "[PERSON_NAME][EMAIL_ADDRESS][DOMAIN_NAME]"
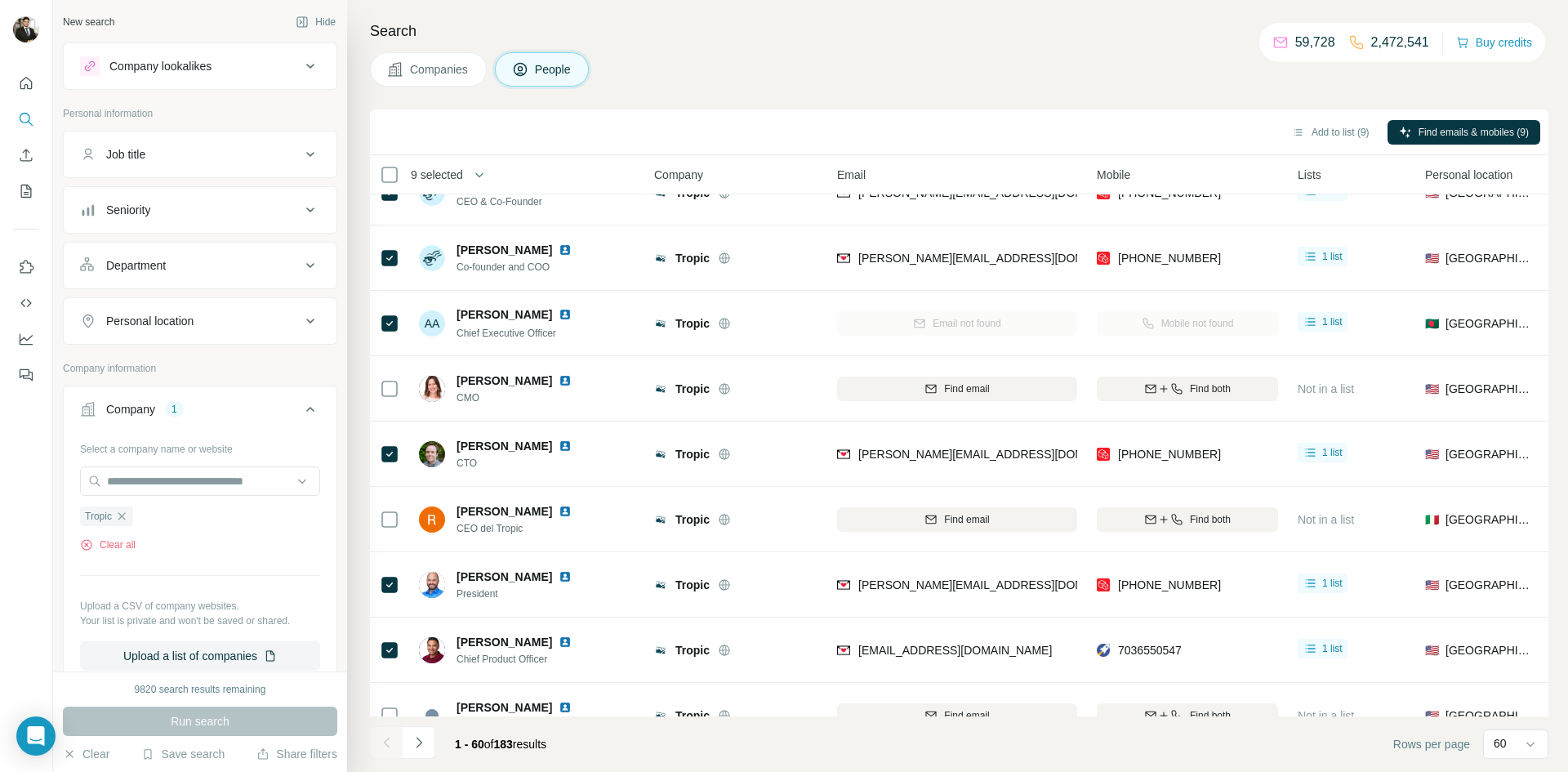
scroll to position [0, 0]
